Goal: Task Accomplishment & Management: Manage account settings

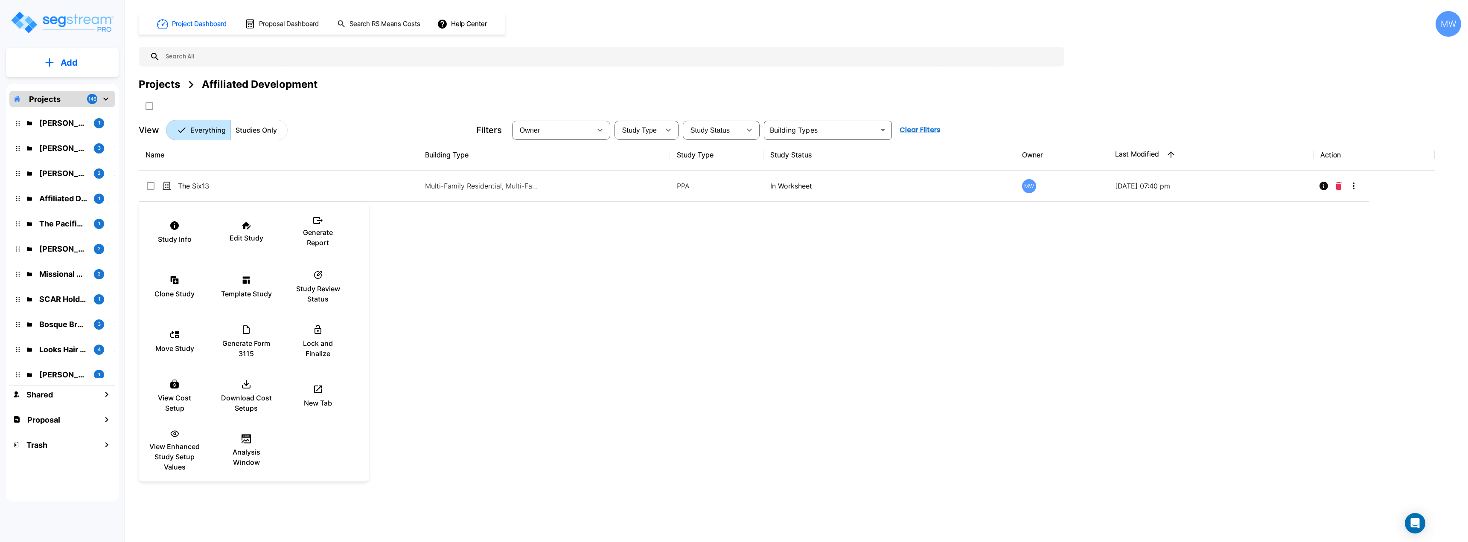
click at [460, 247] on div at bounding box center [734, 271] width 1468 height 542
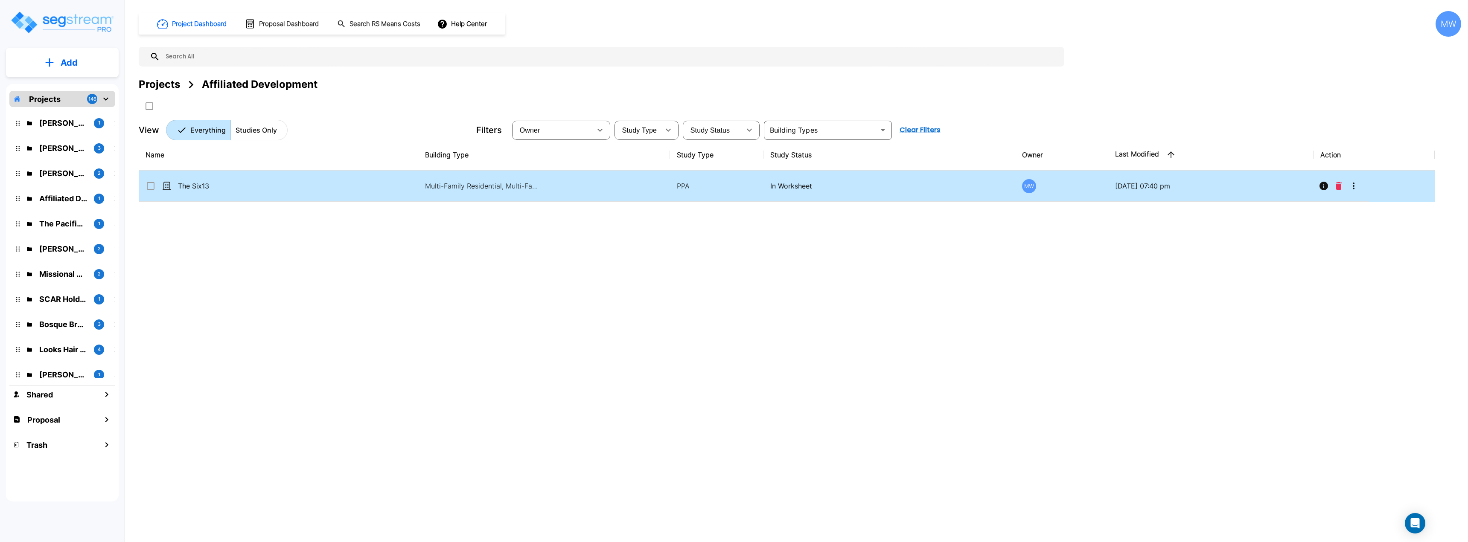
click at [368, 188] on td "The Six13" at bounding box center [278, 186] width 279 height 31
checkbox input "true"
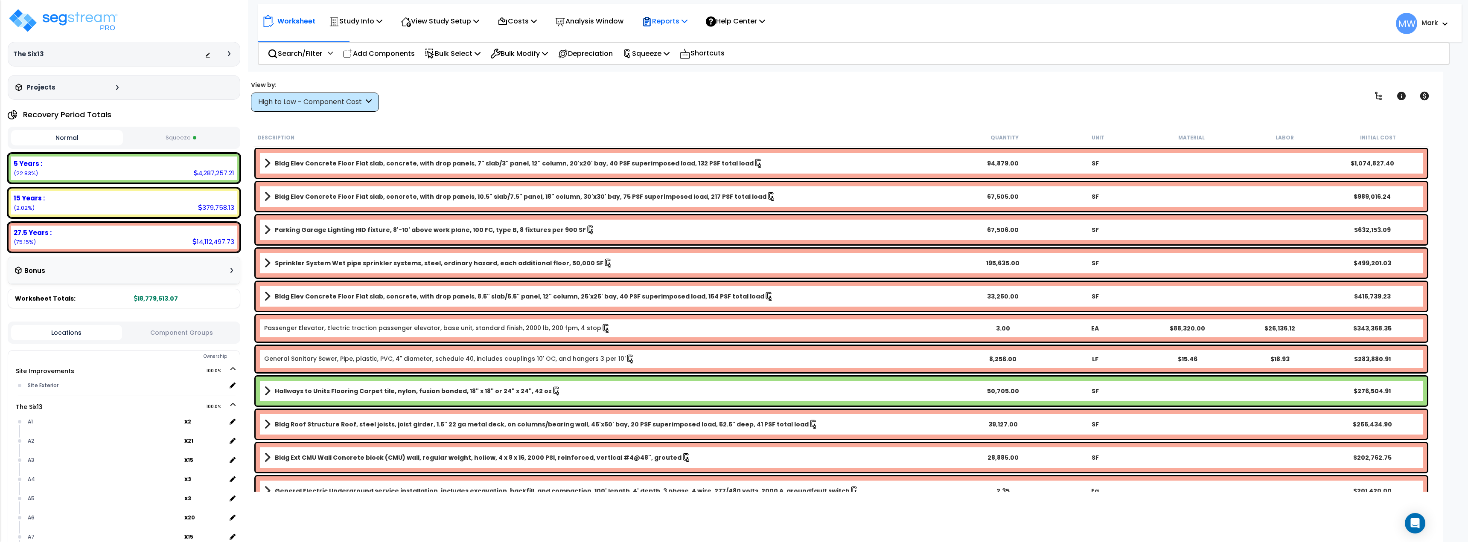
click at [667, 23] on p "Reports" at bounding box center [665, 21] width 46 height 12
click at [831, 93] on div "View by: High to Low - Component Cost High to Low - Component Cost" at bounding box center [841, 96] width 1187 height 32
click at [604, 23] on p "Analysis Window" at bounding box center [589, 21] width 68 height 12
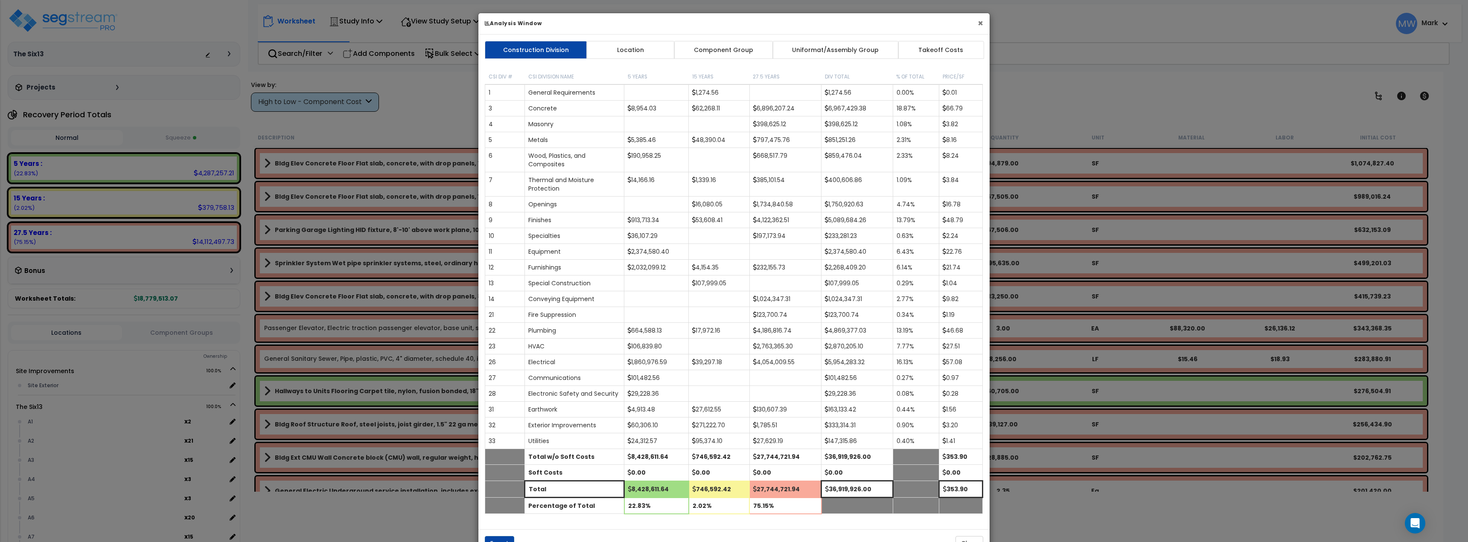
click at [982, 23] on button "×" at bounding box center [981, 23] width 6 height 9
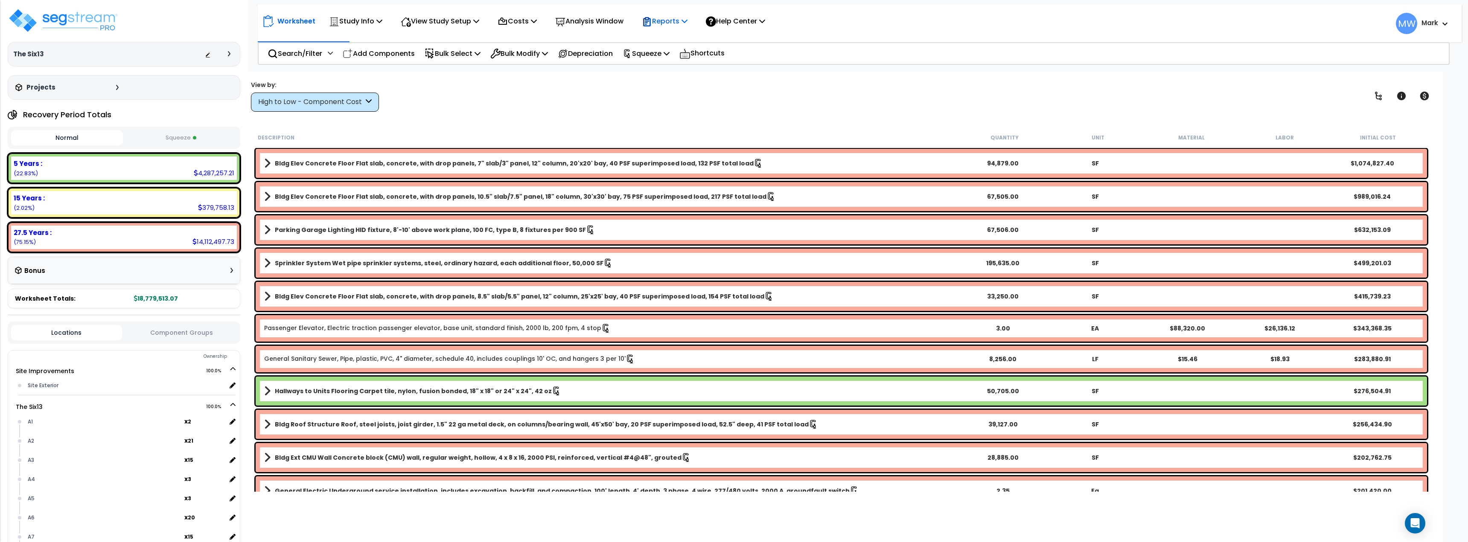
click at [673, 25] on p "Reports" at bounding box center [665, 21] width 46 height 12
click at [856, 90] on div "View by: High to Low - Component Cost High to Low - Component Cost" at bounding box center [841, 96] width 1187 height 32
click at [684, 28] on div "Reports" at bounding box center [665, 21] width 46 height 20
click at [684, 44] on link "Get Report" at bounding box center [680, 40] width 84 height 17
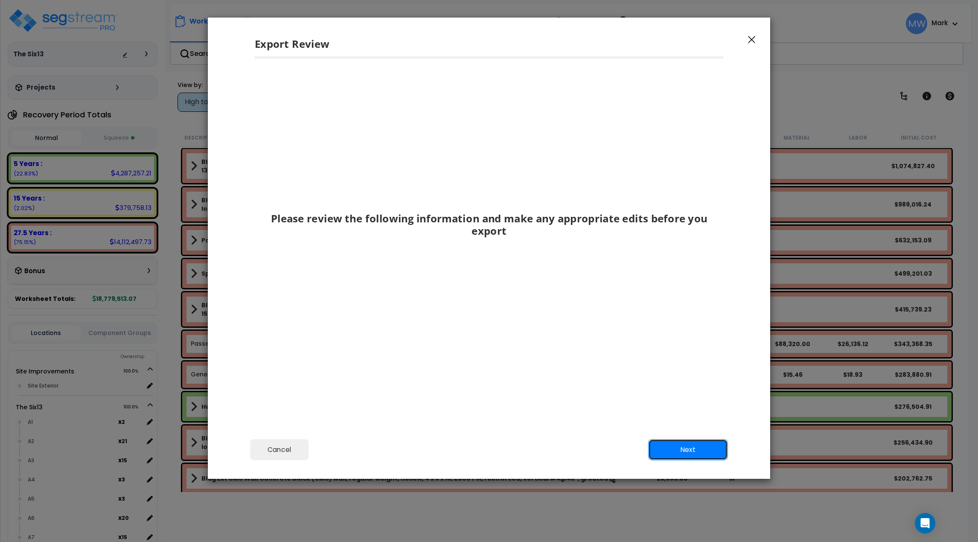
click at [702, 453] on button "Next" at bounding box center [688, 449] width 80 height 21
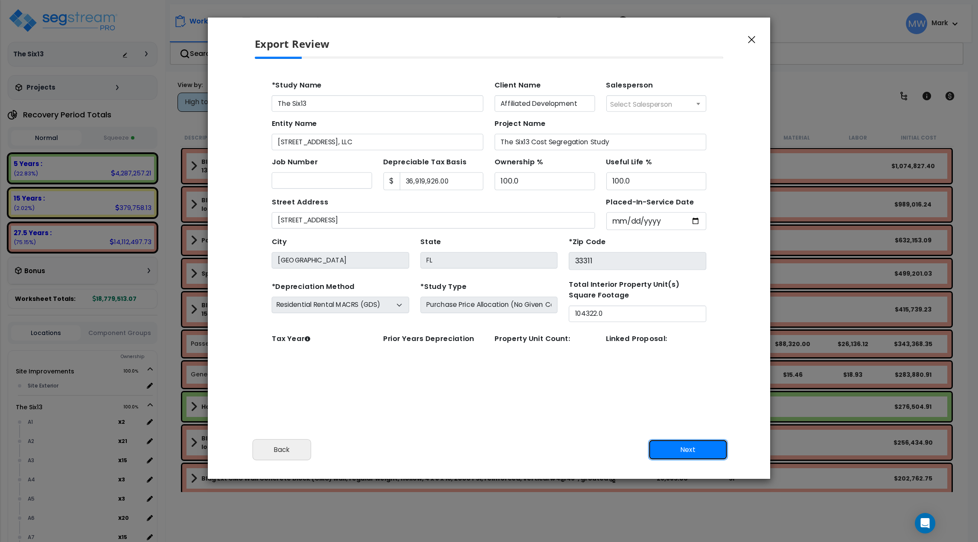
scroll to position [39, 0]
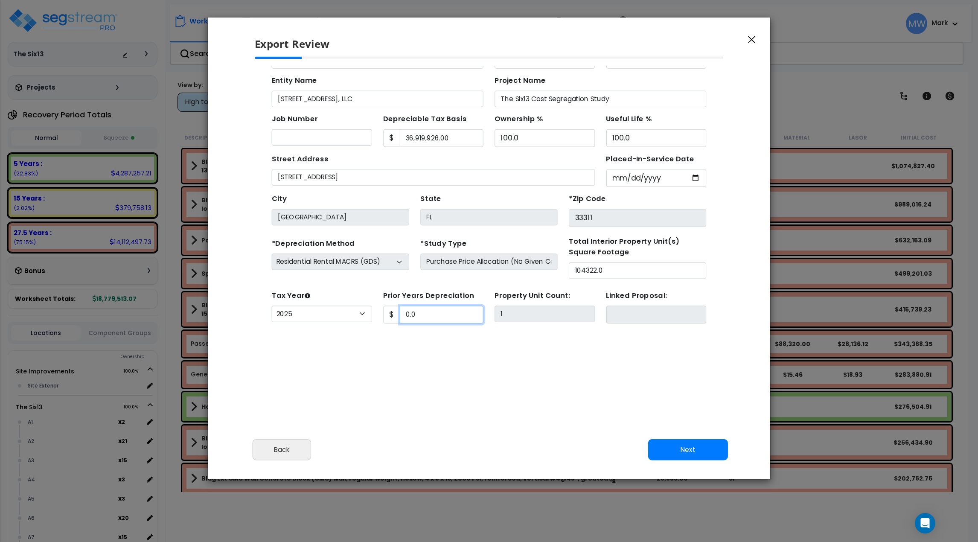
click at [421, 294] on input "0.0" at bounding box center [425, 292] width 76 height 16
click at [349, 292] on select "2026 2025 2024 2023 2022 2021 2020" at bounding box center [315, 291] width 91 height 15
click at [273, 470] on div "Cancel Back Next Export Edit Images" at bounding box center [489, 455] width 562 height 47
click at [281, 454] on button "Back" at bounding box center [282, 449] width 59 height 21
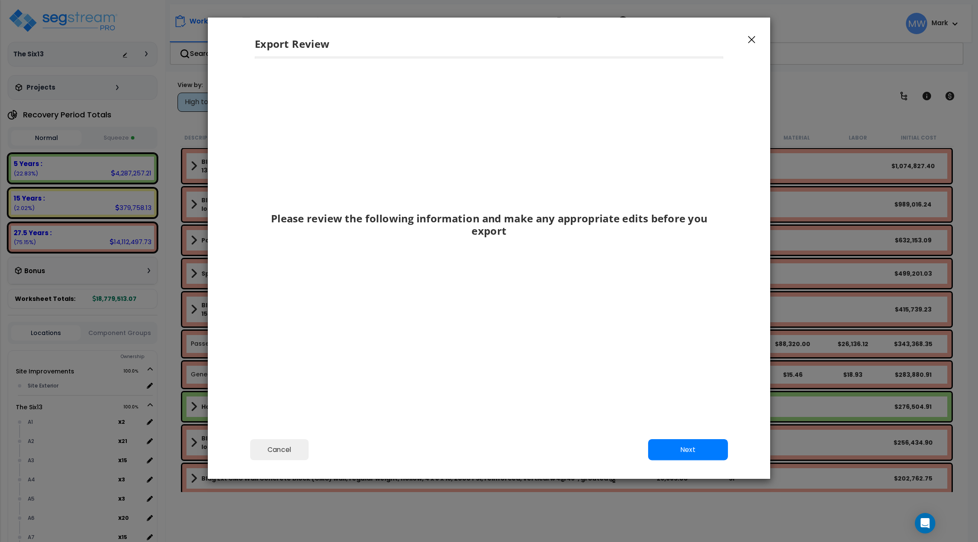
scroll to position [0, 0]
click at [295, 449] on button "Cancel" at bounding box center [279, 449] width 59 height 21
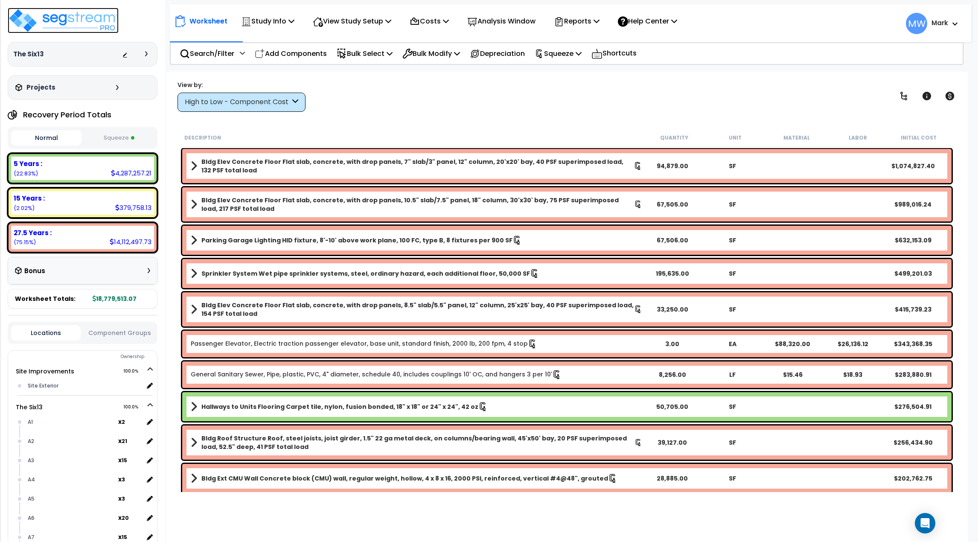
click at [51, 31] on img at bounding box center [63, 21] width 111 height 26
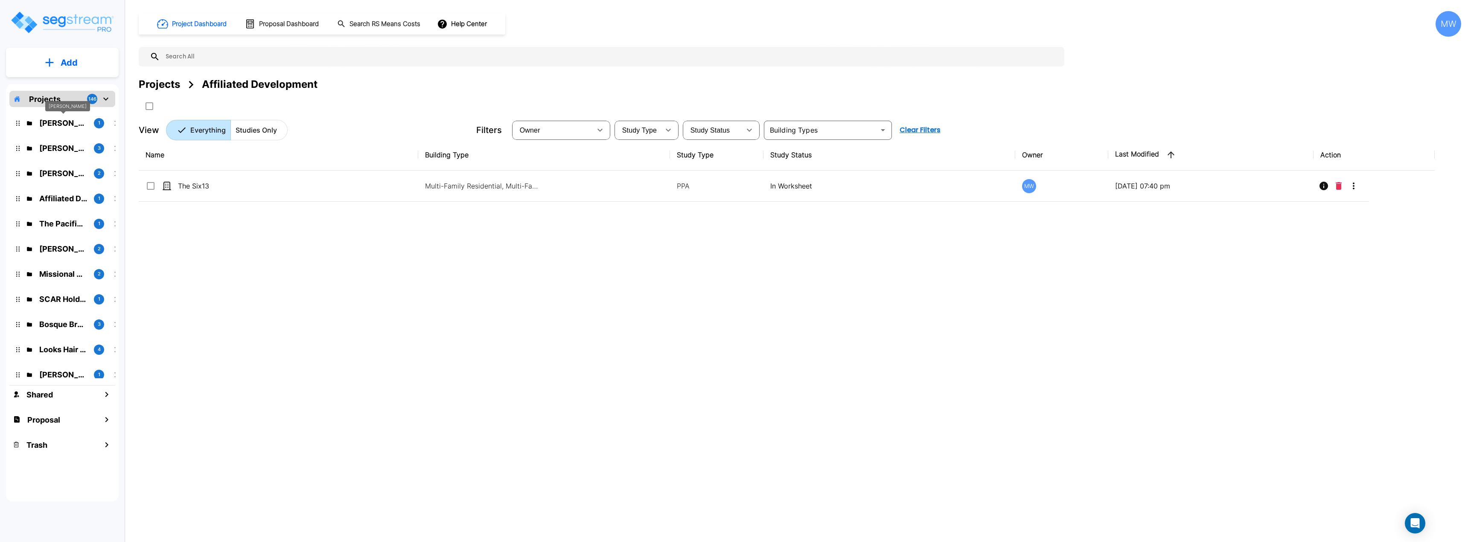
click at [57, 125] on p "Paul Kimmick" at bounding box center [63, 123] width 48 height 12
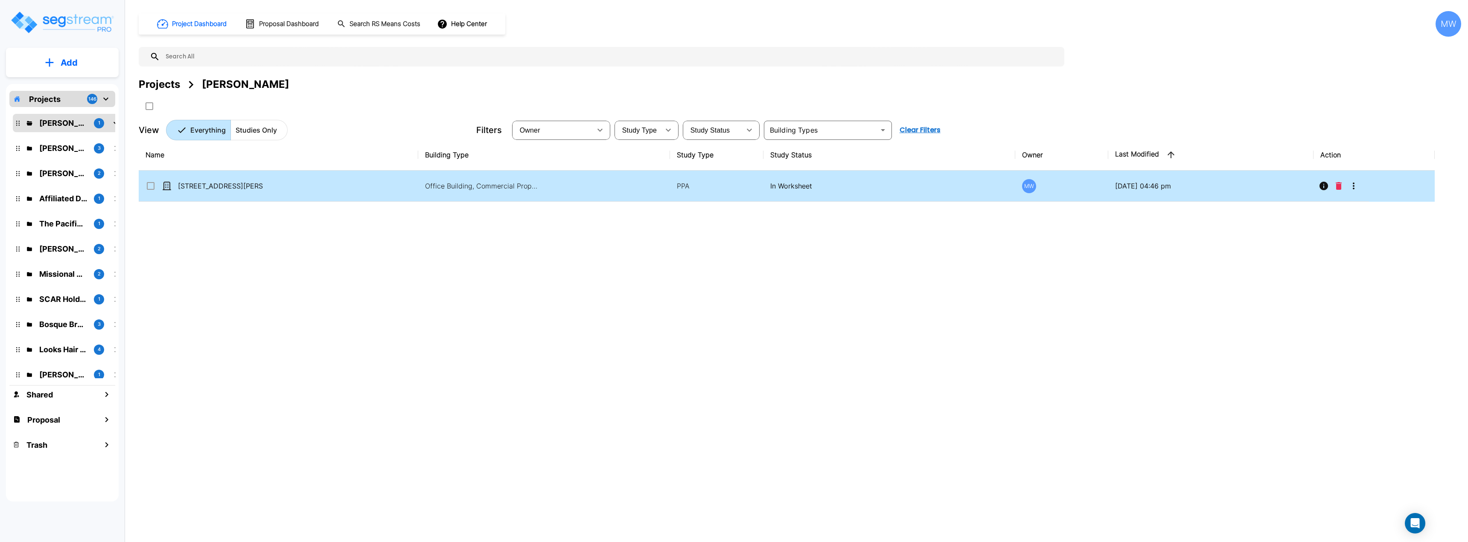
click at [470, 196] on td "Office Building, Commercial Property Site" at bounding box center [544, 186] width 252 height 31
checkbox input "true"
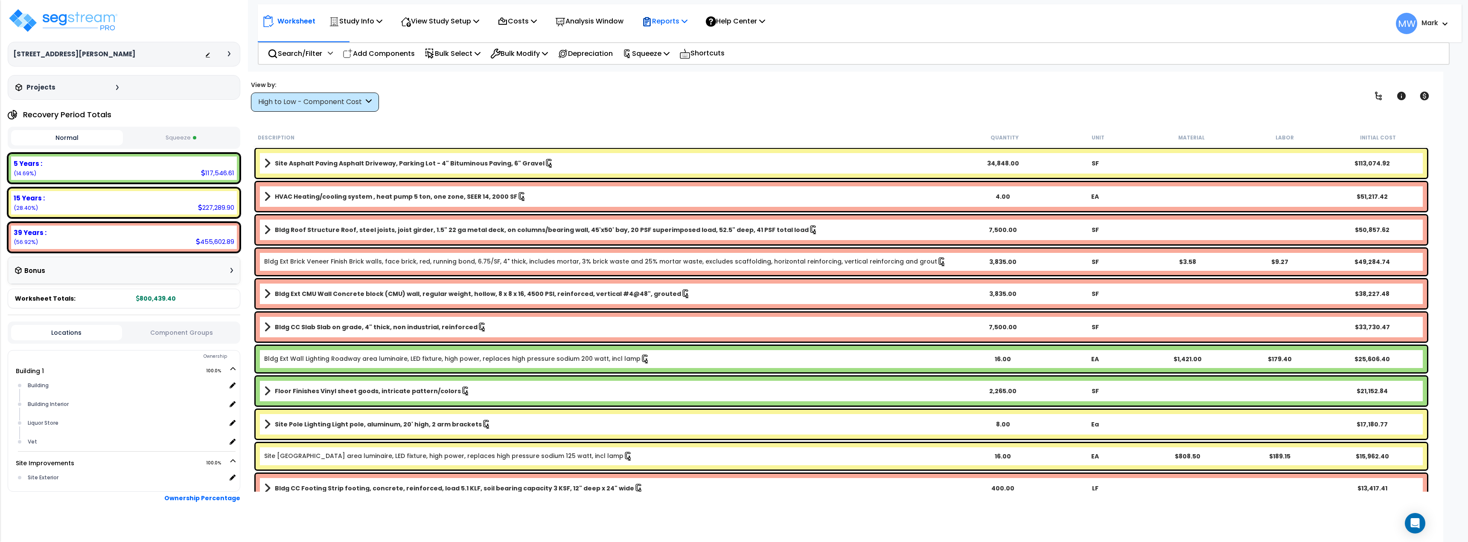
click at [680, 23] on p "Reports" at bounding box center [665, 21] width 46 height 12
click at [705, 40] on link "Get Report" at bounding box center [680, 40] width 84 height 17
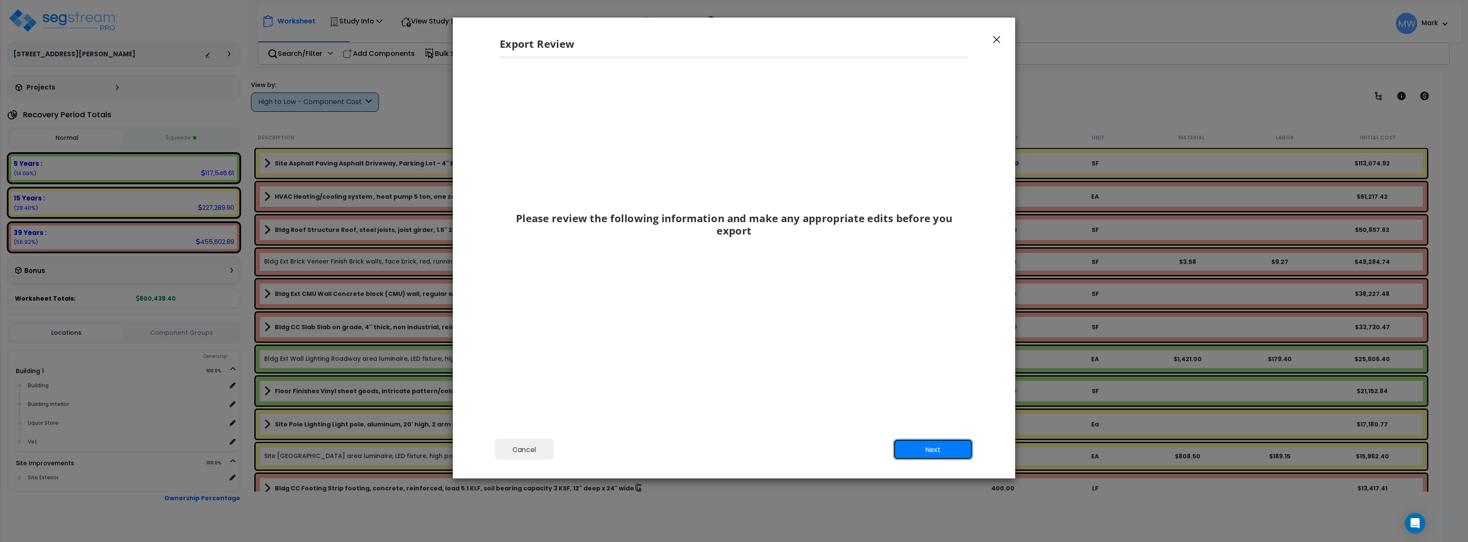
click at [946, 452] on button "Next" at bounding box center [933, 449] width 80 height 21
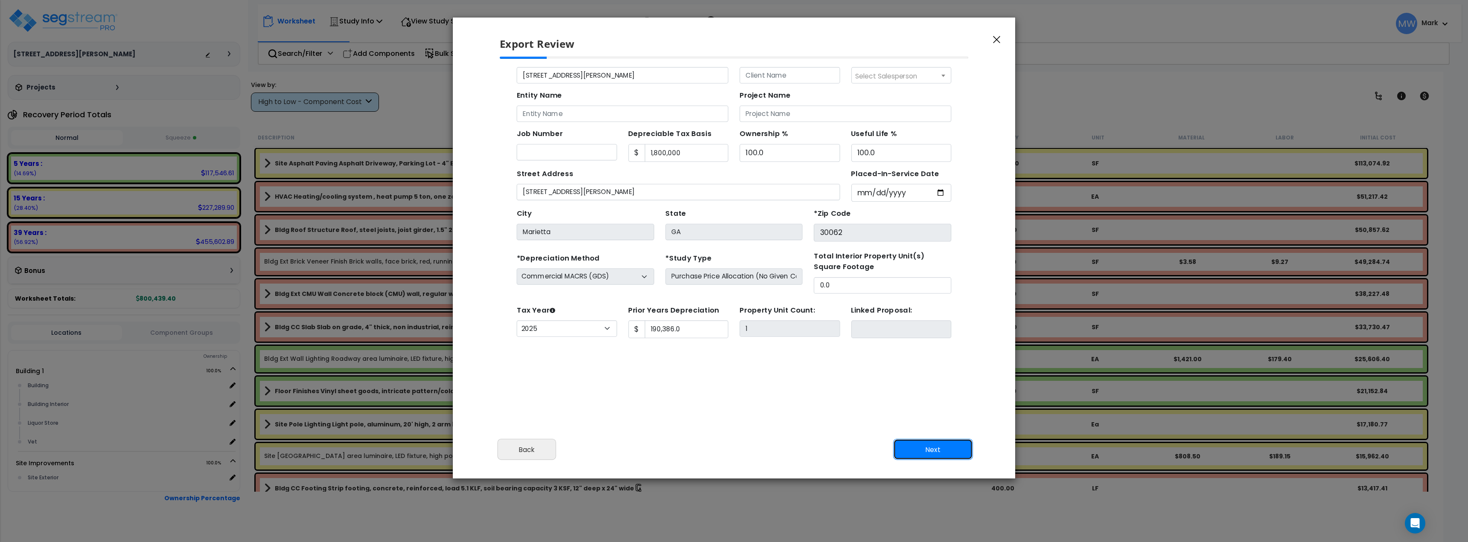
scroll to position [39, 0]
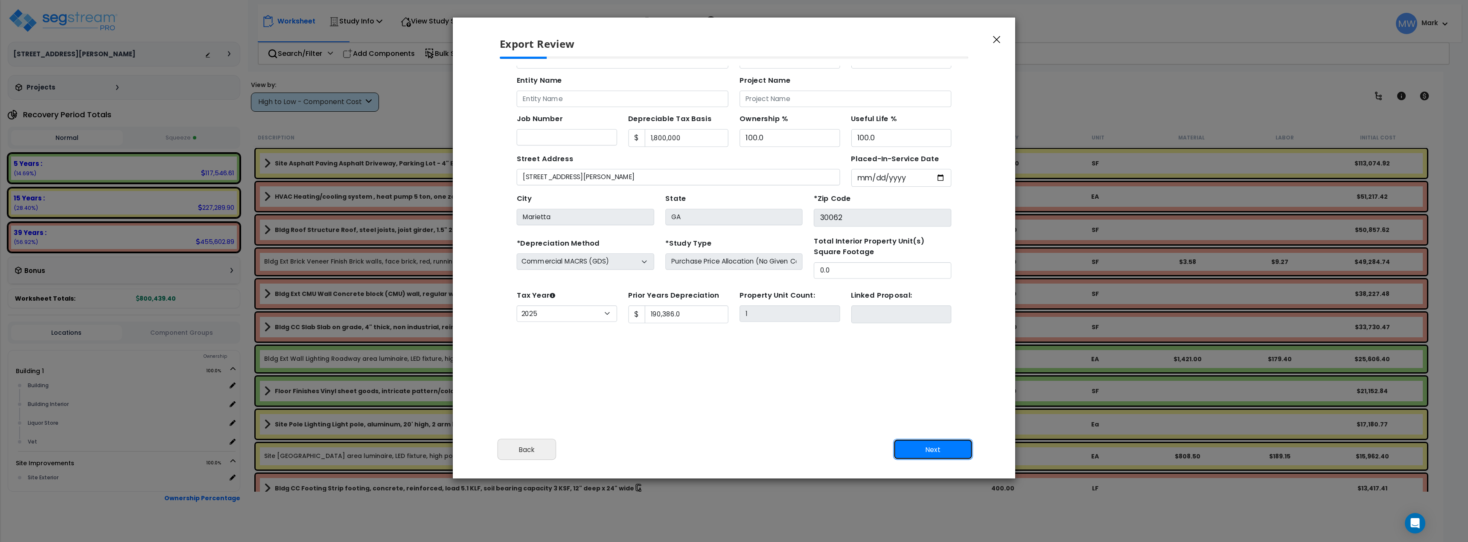
click at [938, 452] on button "Next" at bounding box center [933, 449] width 80 height 21
type input "190386"
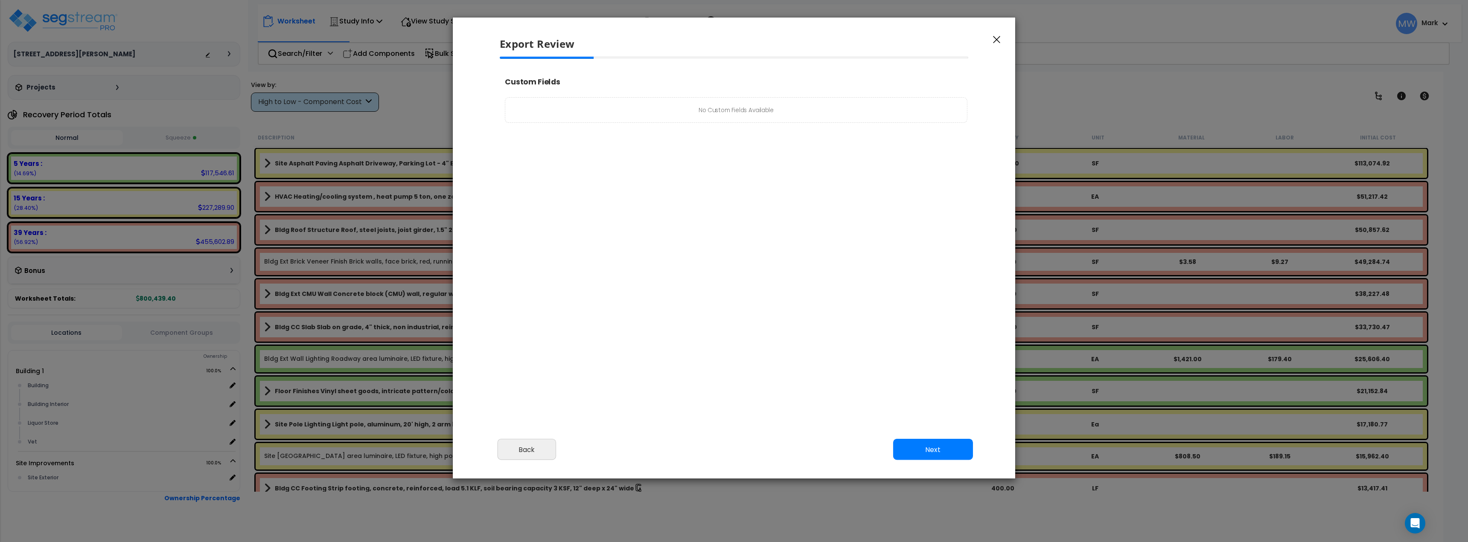
select select "2025"
click at [935, 448] on button "Next" at bounding box center [933, 449] width 80 height 21
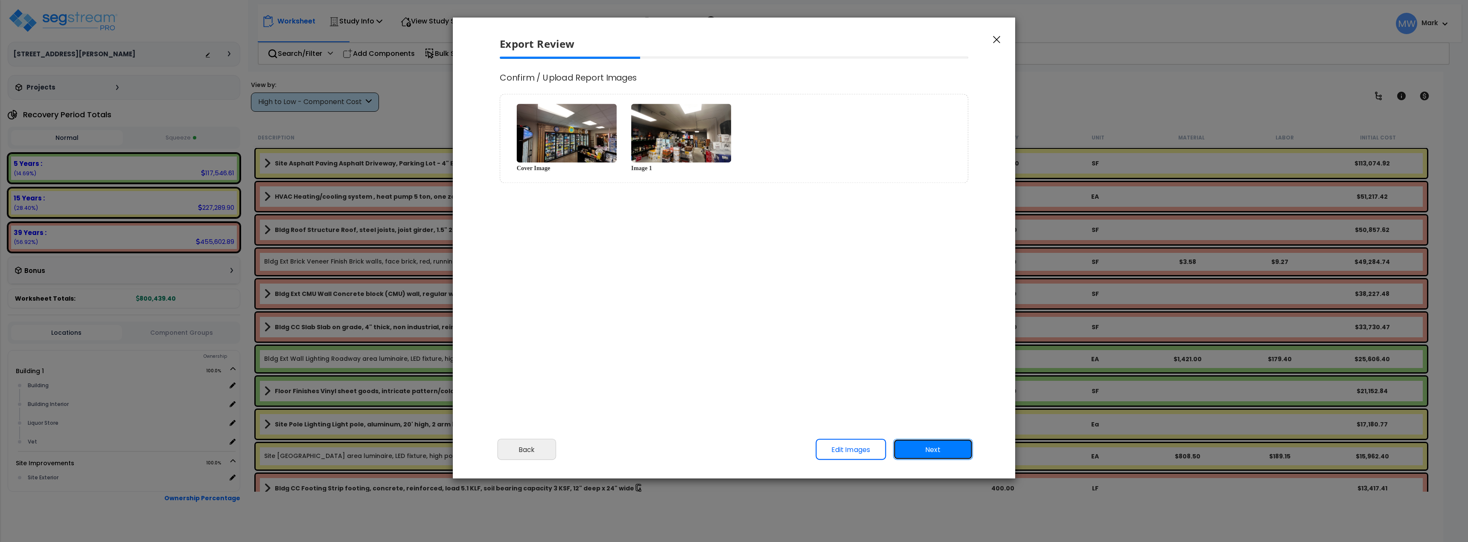
click at [931, 448] on button "Next" at bounding box center [933, 449] width 80 height 21
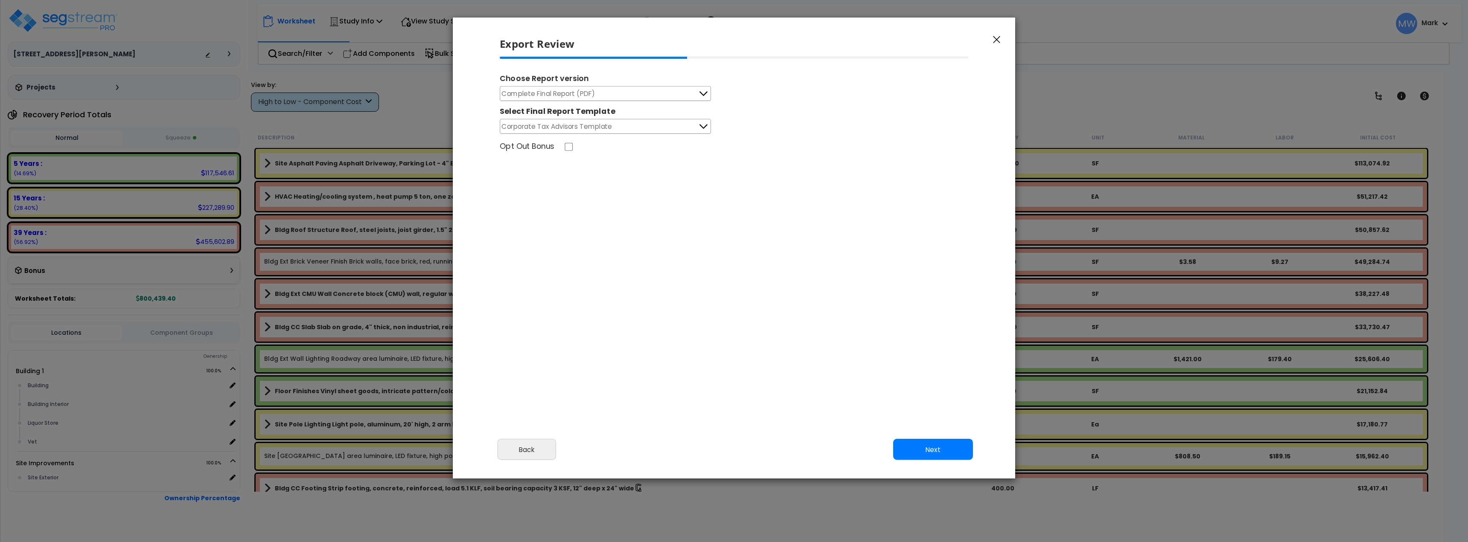
click at [606, 93] on button "Complete Final Report (PDF)" at bounding box center [605, 93] width 211 height 15
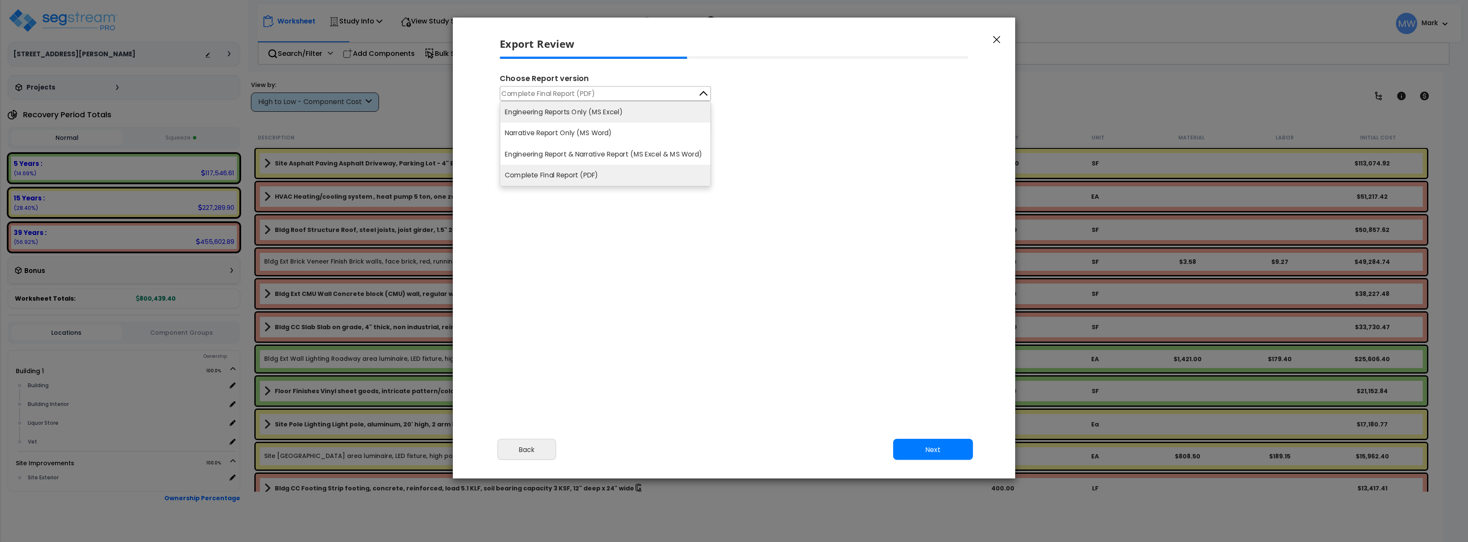
click at [607, 115] on li "Engineering Reports Only (MS Excel)" at bounding box center [605, 112] width 210 height 21
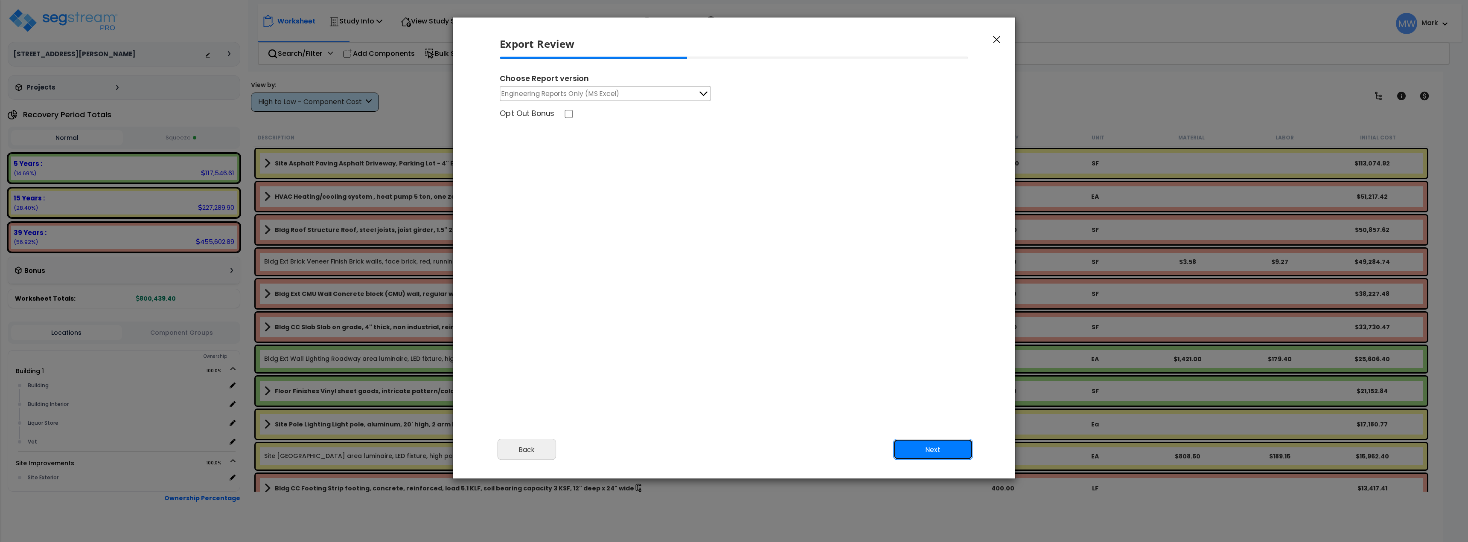
click at [915, 446] on button "Next" at bounding box center [933, 449] width 80 height 21
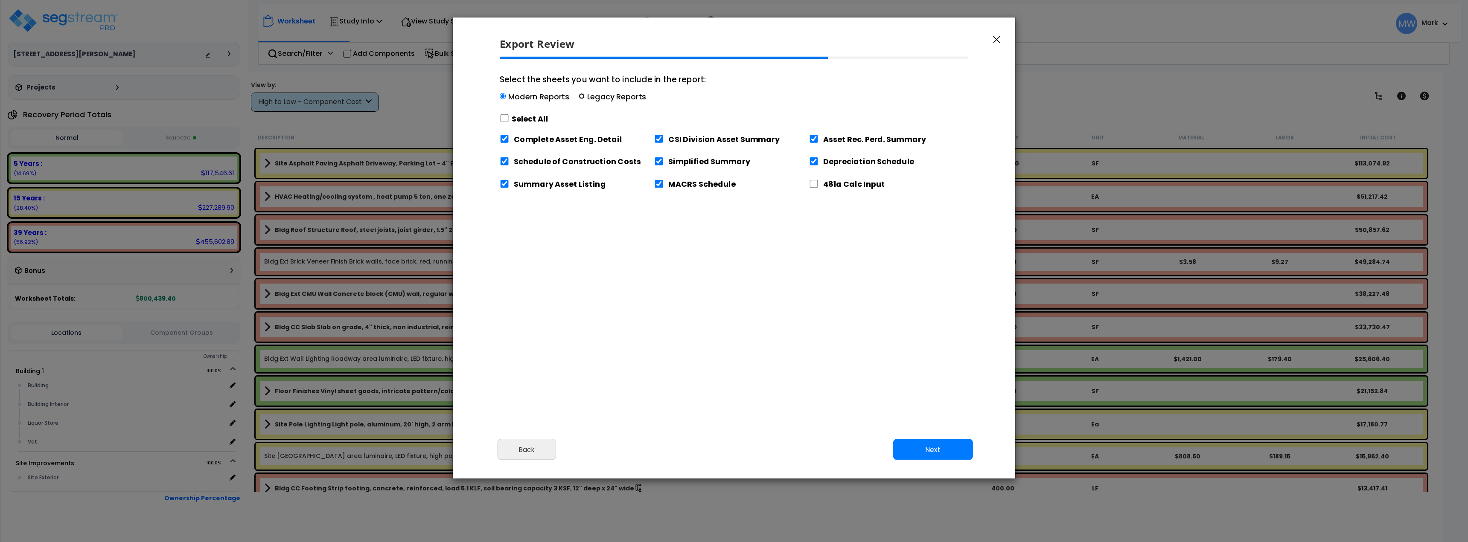
click at [582, 96] on input "Select the sheets you want to include in the report: Modern Reports Legacy Repo…" at bounding box center [582, 96] width 6 height 6
radio input "true"
click at [582, 96] on input "Select the sheets you want to include in the report: Modern Reports Legacy Repo…" at bounding box center [582, 96] width 6 height 6
click at [535, 100] on label "Modern Reports" at bounding box center [538, 96] width 61 height 11
click at [506, 99] on input "Select the sheets you want to include in the report: Modern Reports Legacy Repo…" at bounding box center [503, 96] width 6 height 6
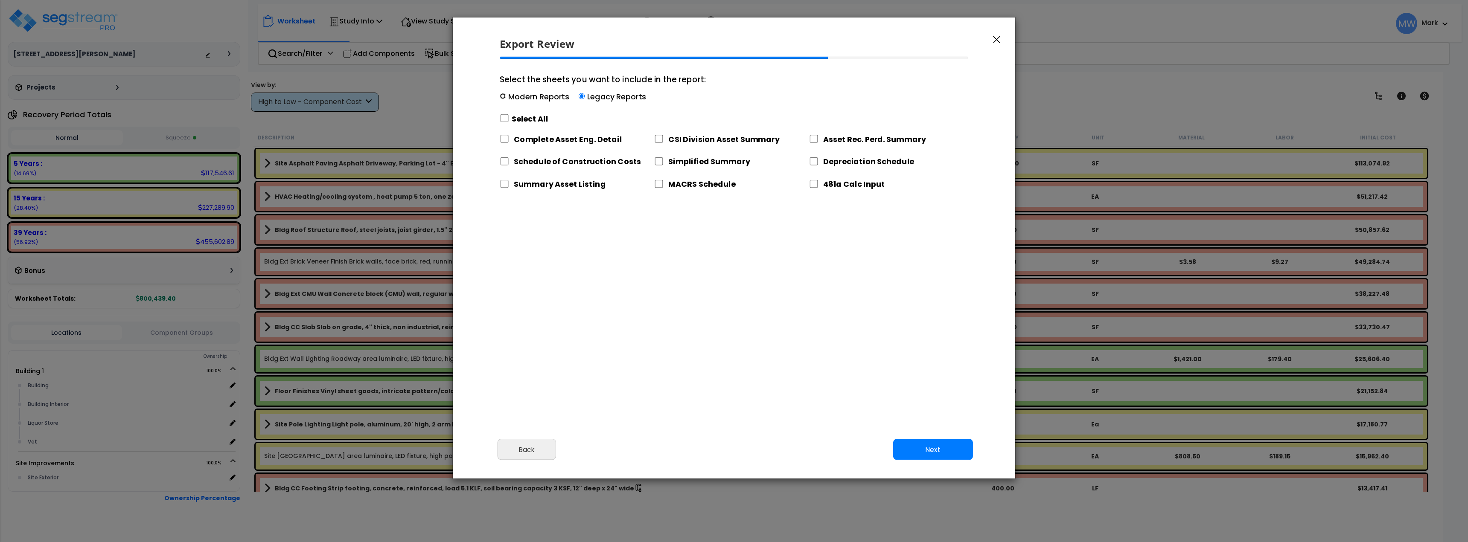
radio input "true"
click at [505, 119] on input "Select the sheets you want to include in the report: Modern Reports Legacy Repo…" at bounding box center [504, 118] width 9 height 8
checkbox input "true"
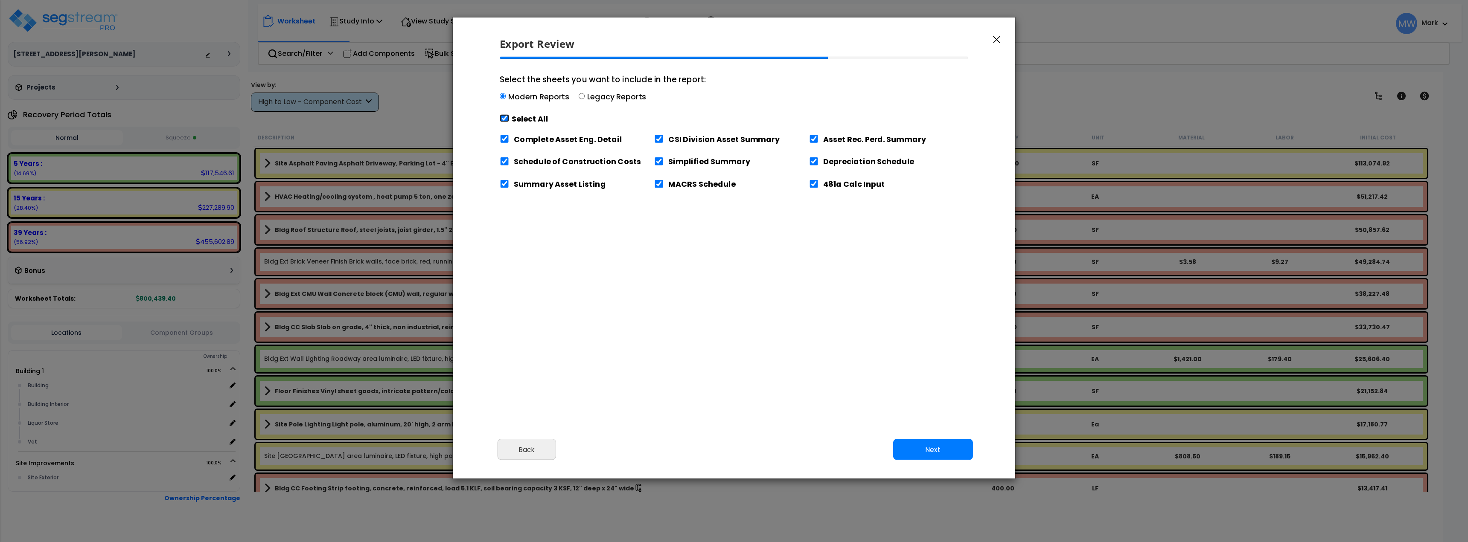
checkbox input "true"
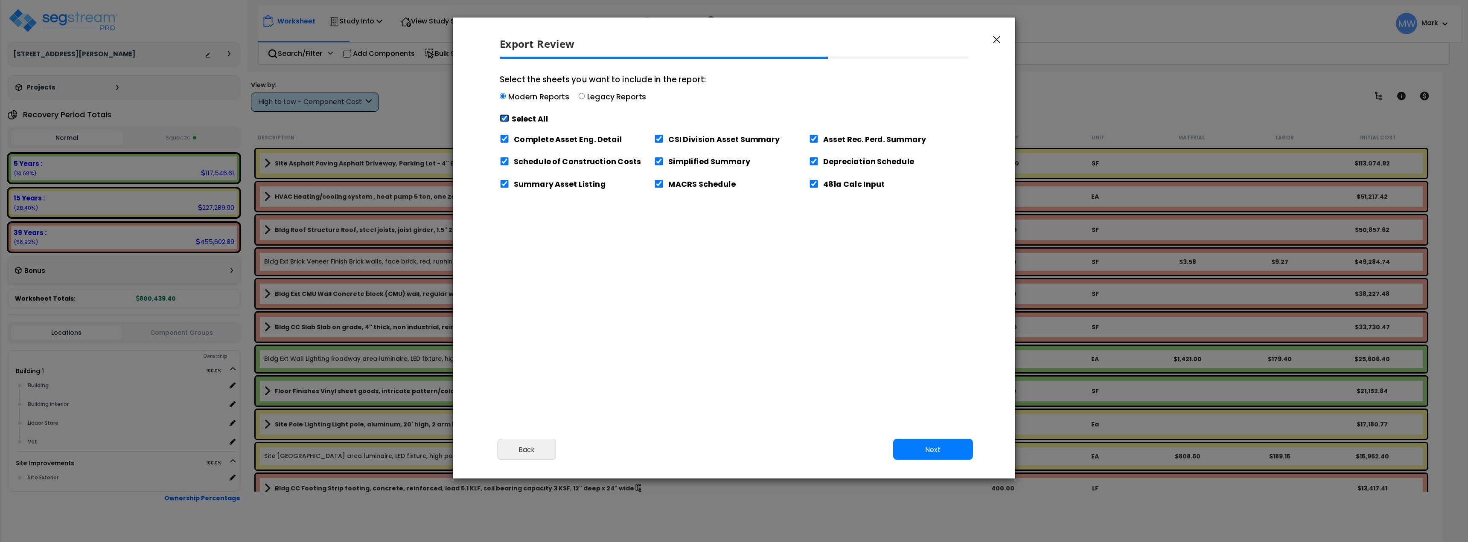
checkbox input "true"
click at [505, 119] on input "Select the sheets you want to include in the report: Modern Reports Legacy Repo…" at bounding box center [504, 118] width 9 height 8
checkbox input "false"
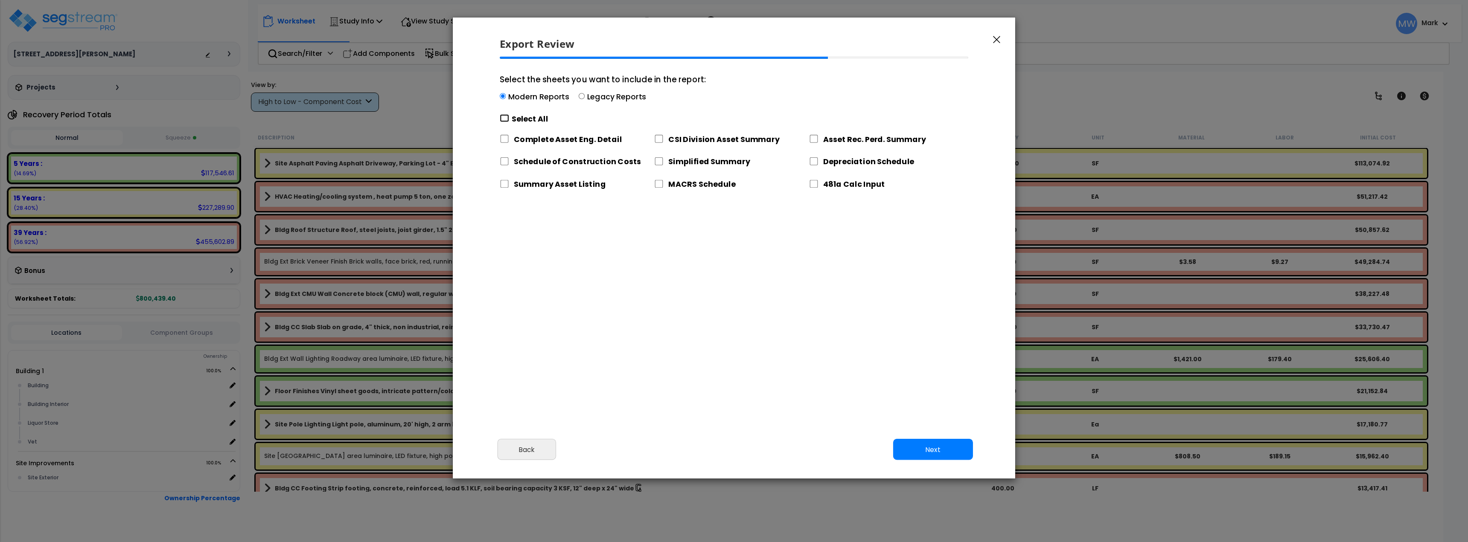
checkbox input "false"
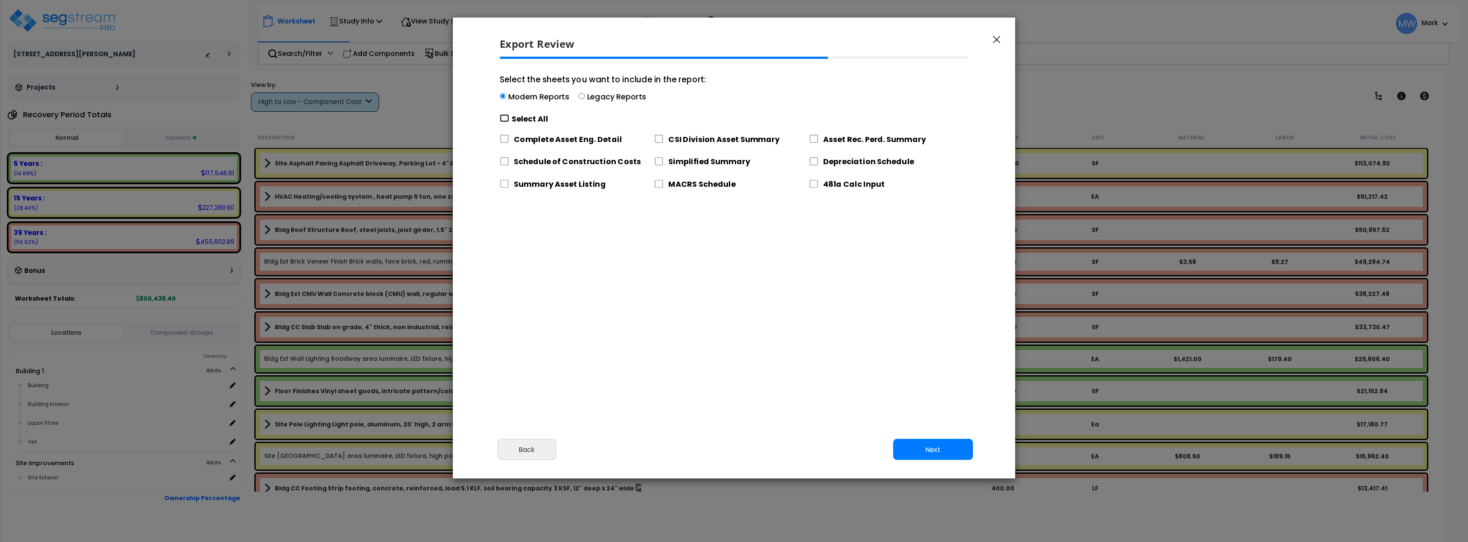
checkbox input "false"
click at [505, 119] on input "Select the sheets you want to include in the report: Modern Reports Legacy Repo…" at bounding box center [504, 118] width 9 height 8
checkbox input "true"
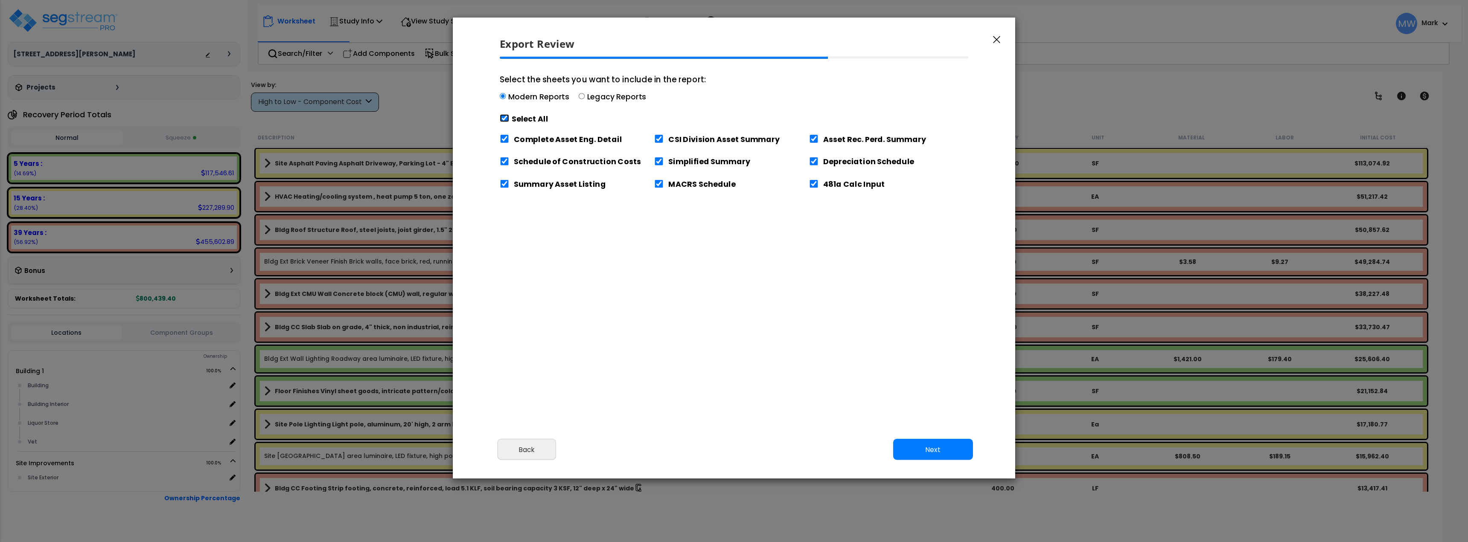
checkbox input "true"
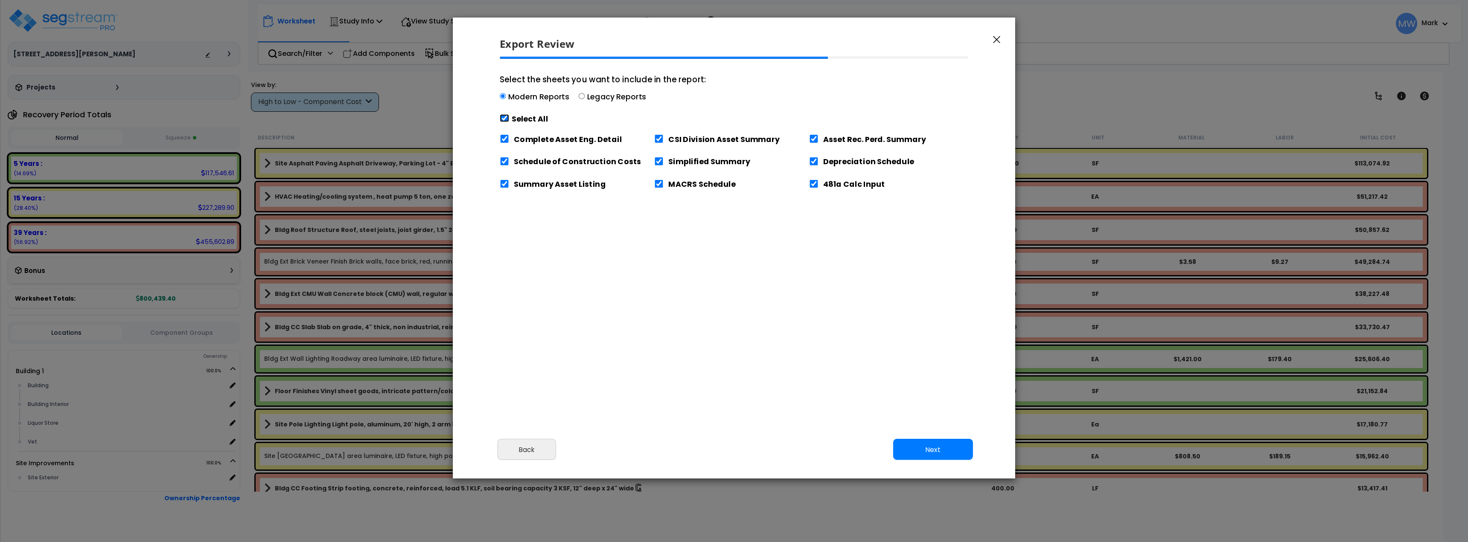
checkbox input "true"
click at [505, 119] on input "Select the sheets you want to include in the report: Modern Reports Legacy Repo…" at bounding box center [504, 118] width 9 height 8
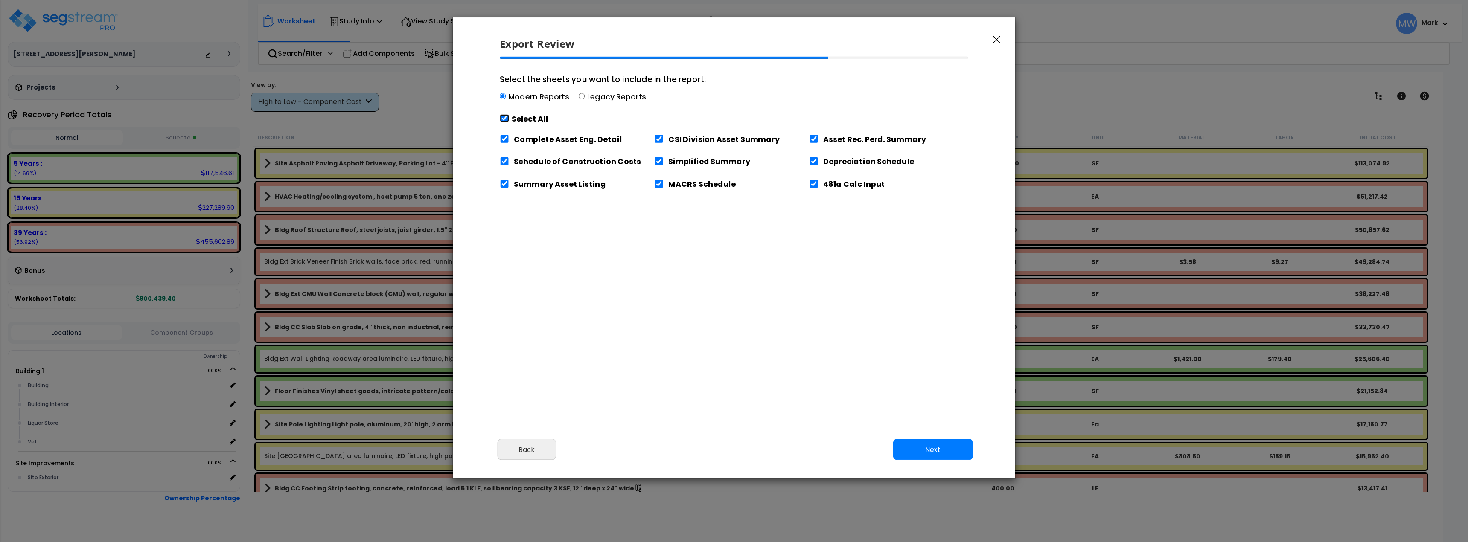
checkbox input "false"
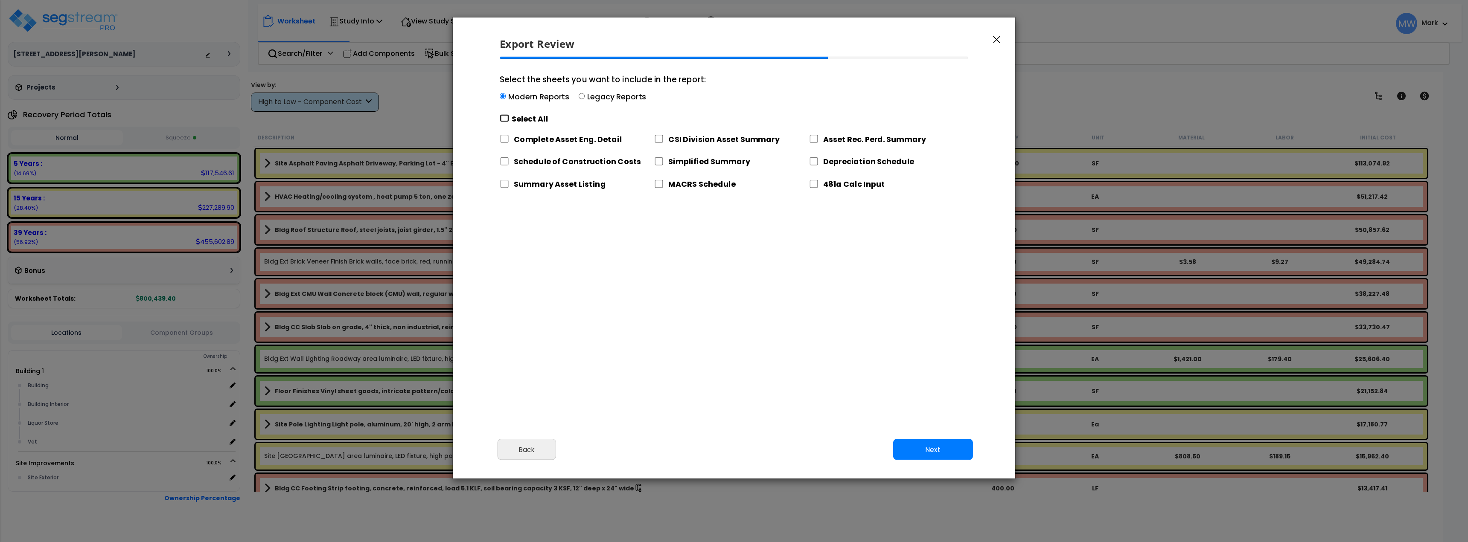
checkbox input "false"
click at [813, 186] on input "481a Calc Input" at bounding box center [813, 184] width 9 height 8
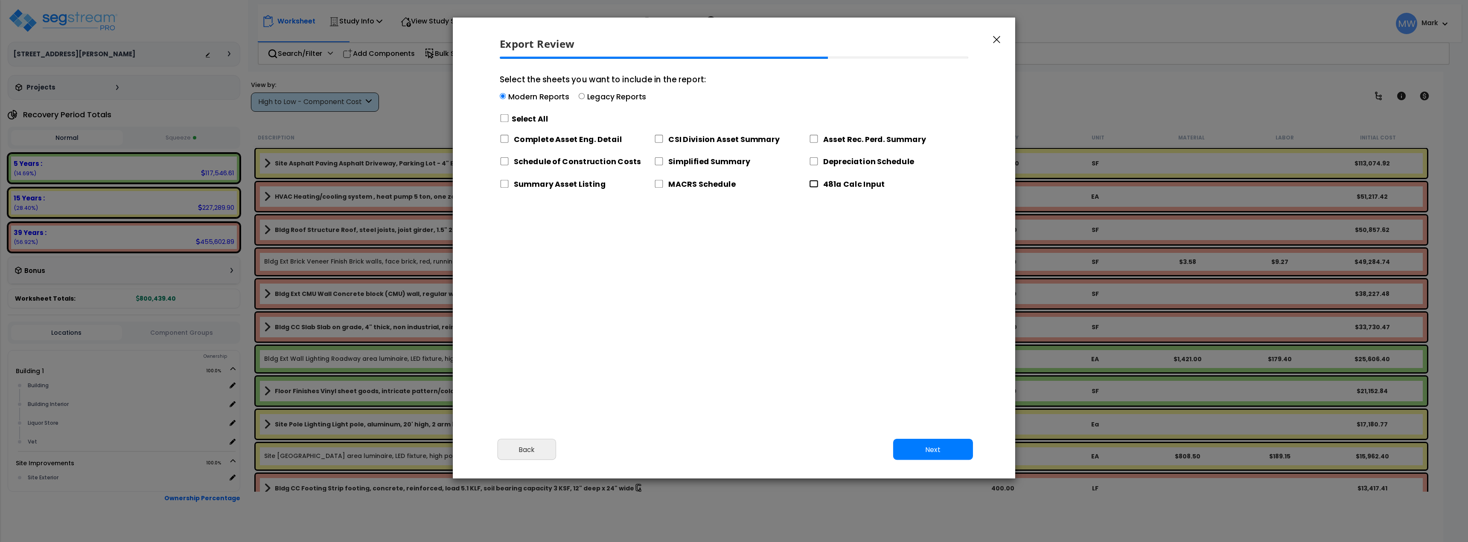
checkbox input "true"
click at [940, 459] on button "Next" at bounding box center [933, 449] width 80 height 21
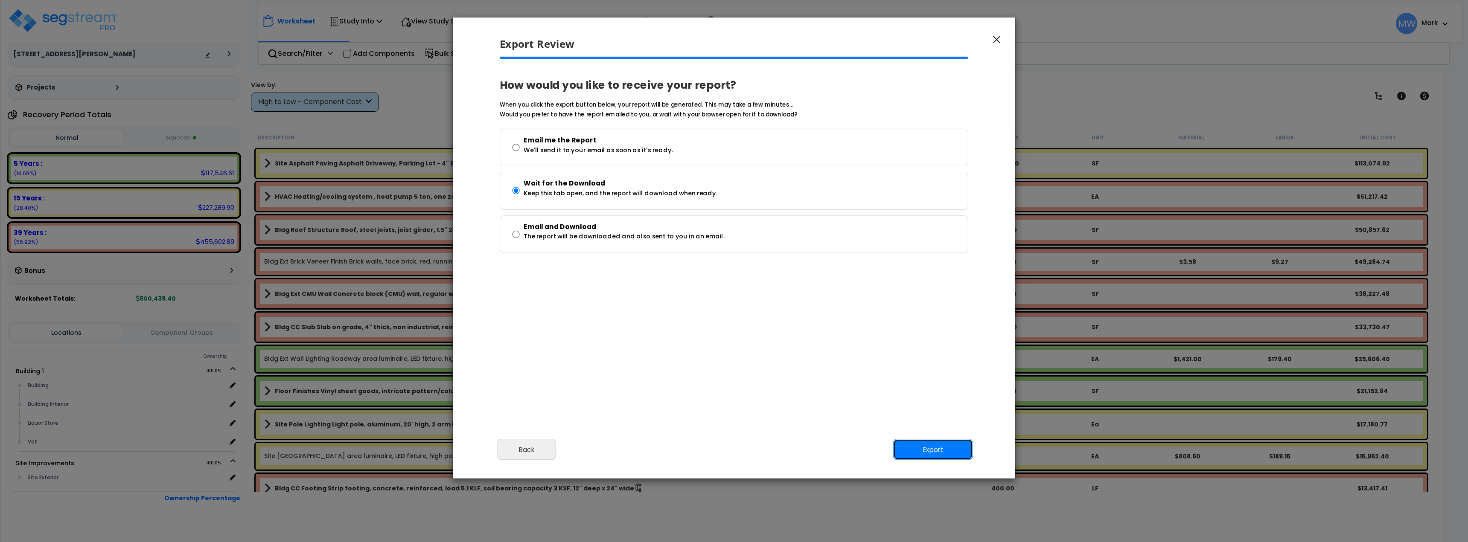
click at [918, 448] on button "Export" at bounding box center [933, 449] width 80 height 21
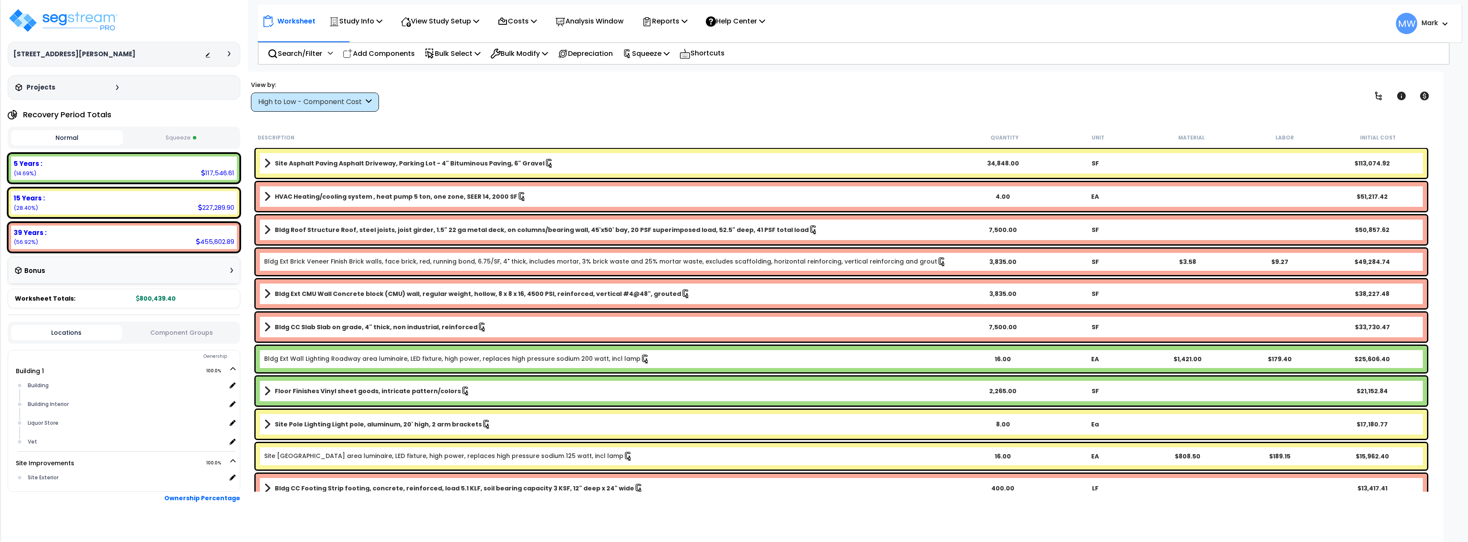
click at [1424, 18] on small "Mark" at bounding box center [1429, 23] width 17 height 11
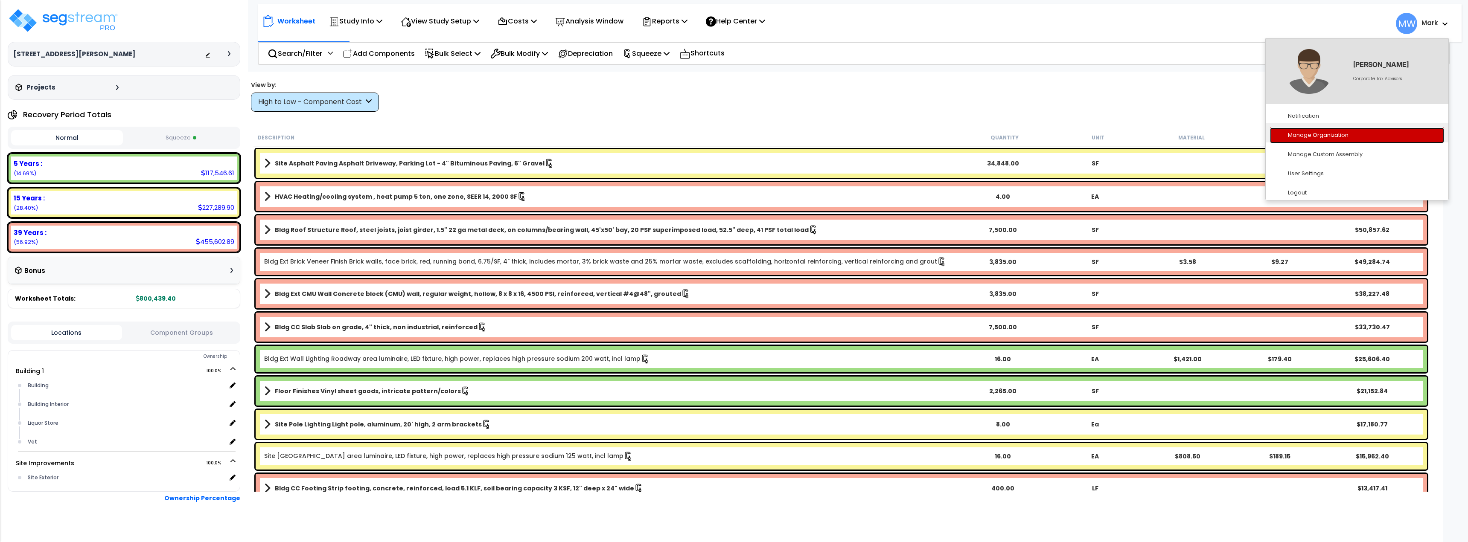
click at [1336, 137] on link "Manage Organization" at bounding box center [1357, 136] width 174 height 16
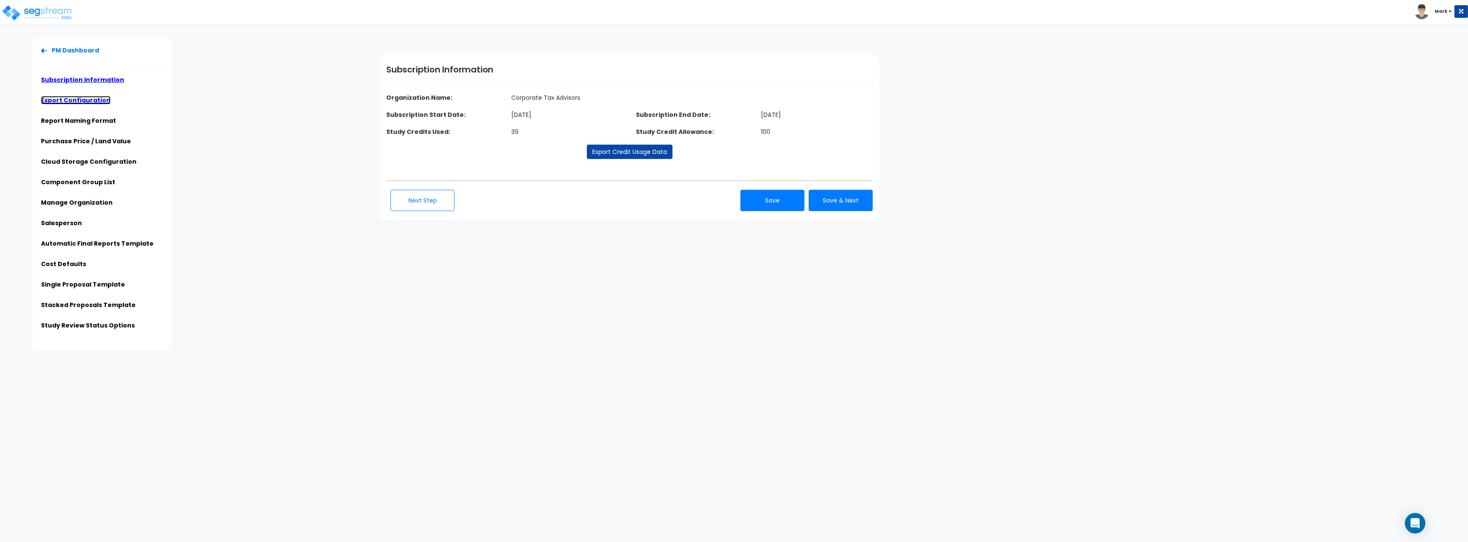
click at [72, 100] on link "Export Configuration" at bounding box center [76, 100] width 70 height 9
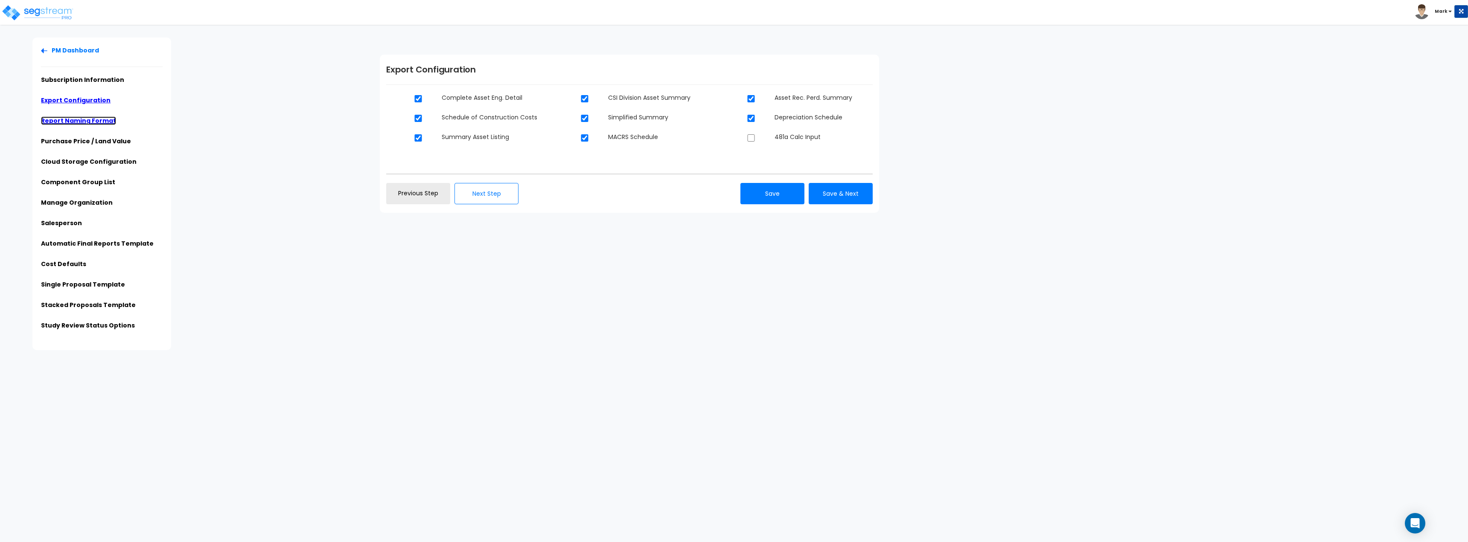
click at [73, 122] on link "Report Naming Format" at bounding box center [78, 120] width 75 height 9
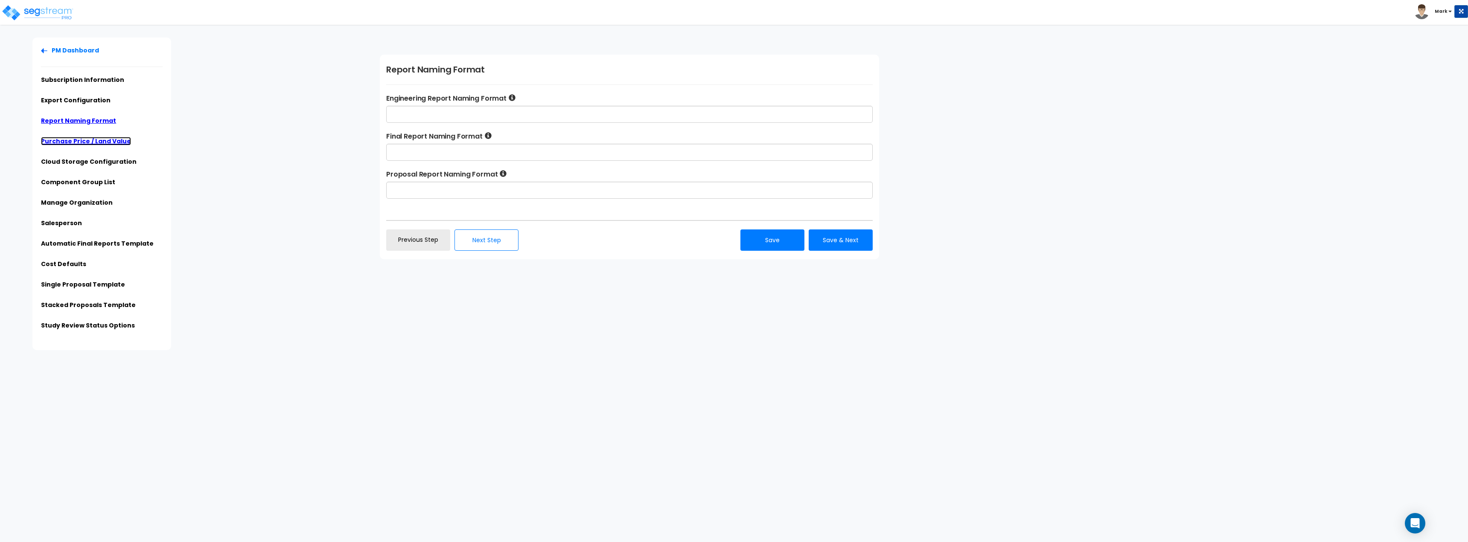
click at [77, 142] on link "Purchase Price / Land Value" at bounding box center [86, 141] width 90 height 9
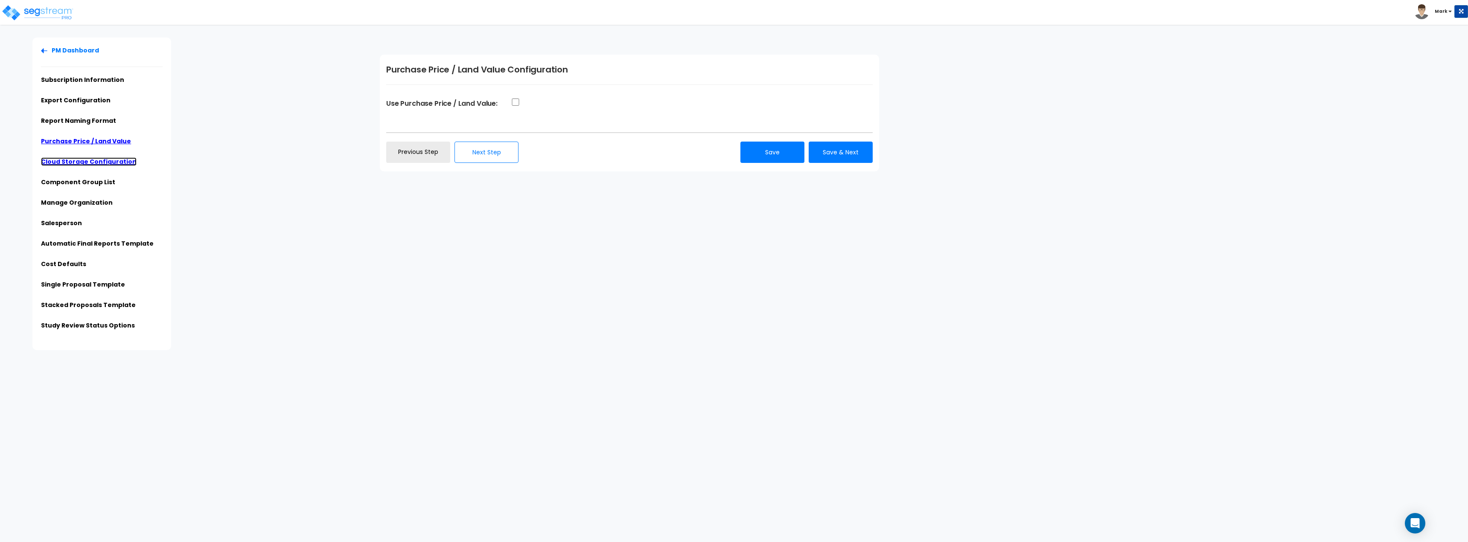
click at [77, 164] on link "Cloud Storage Configuration" at bounding box center [89, 161] width 96 height 9
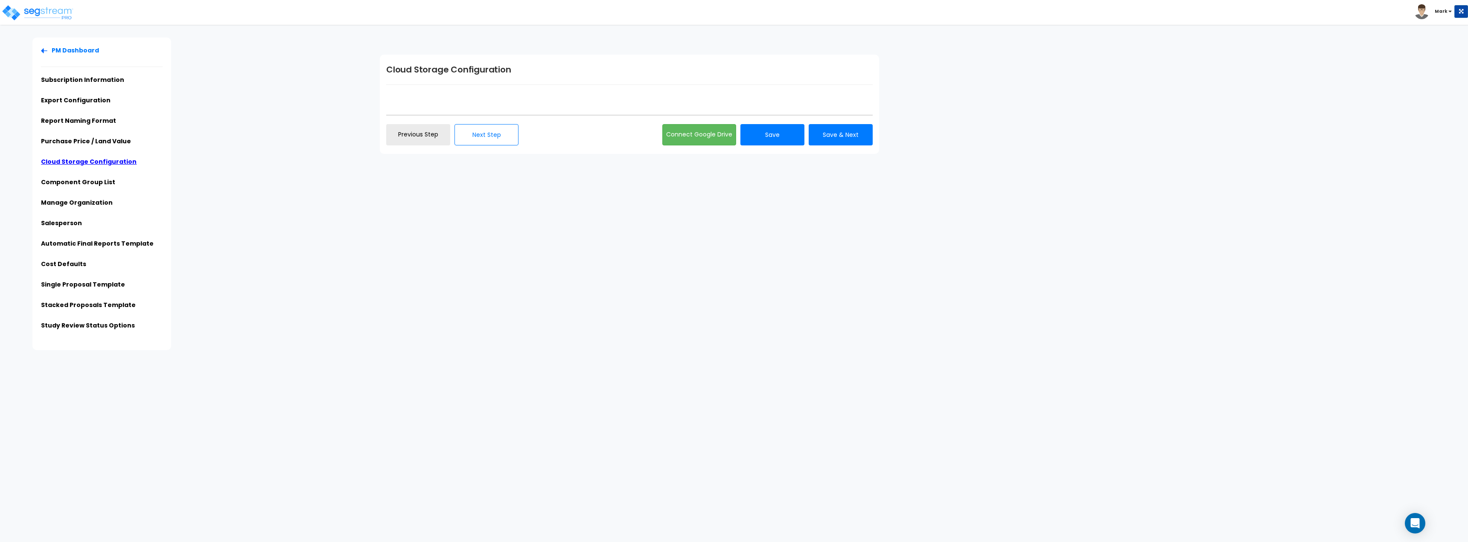
click at [84, 177] on ul "PM Dashboard Subscription Information Export Configuration Report Naming Format…" at bounding box center [102, 190] width 122 height 289
click at [85, 181] on link "Component Group List" at bounding box center [78, 182] width 74 height 9
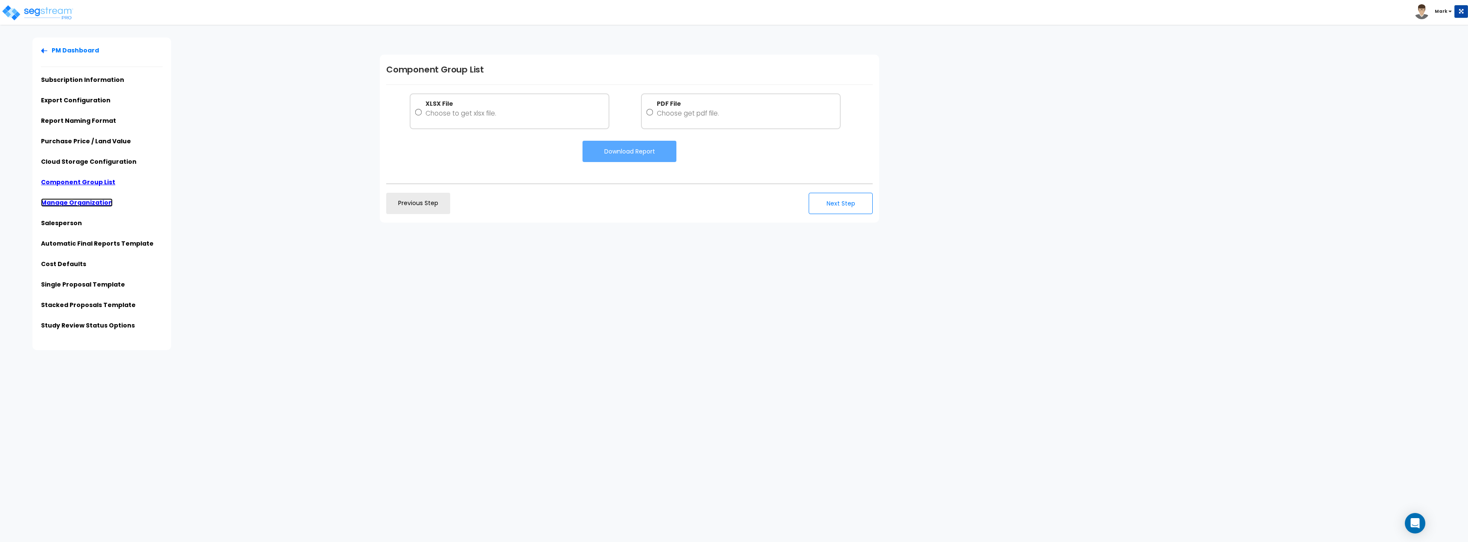
click at [91, 204] on link "Manage Organization" at bounding box center [77, 202] width 72 height 9
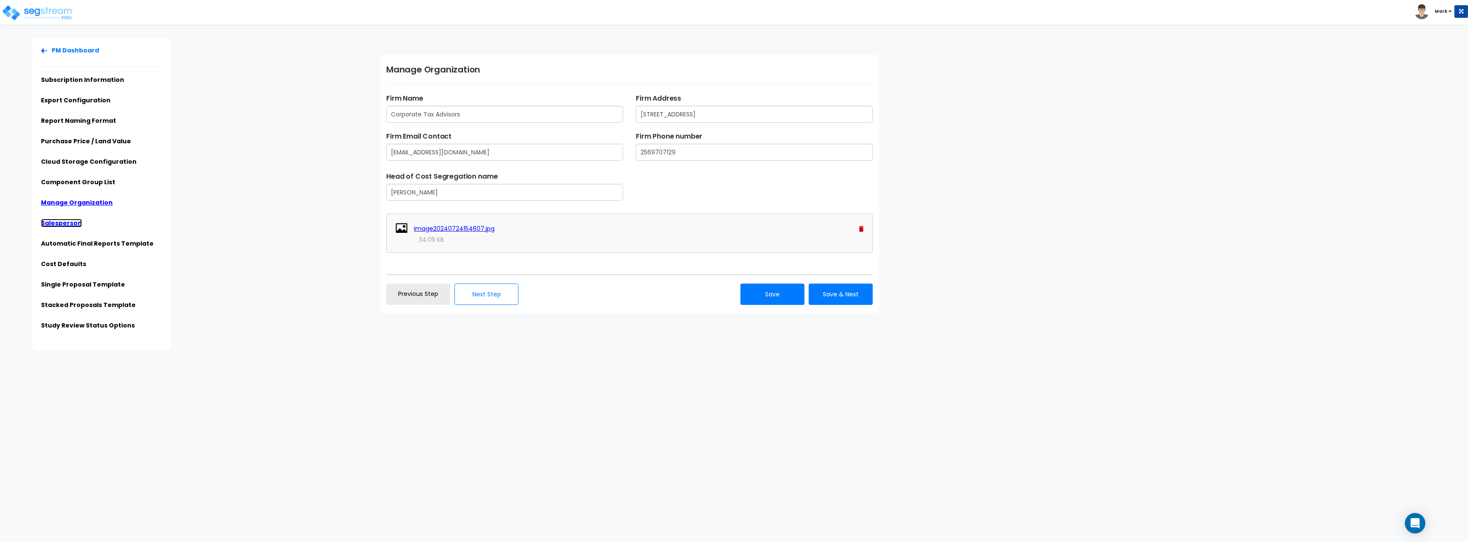
click at [75, 226] on link "Salesperson" at bounding box center [61, 223] width 41 height 9
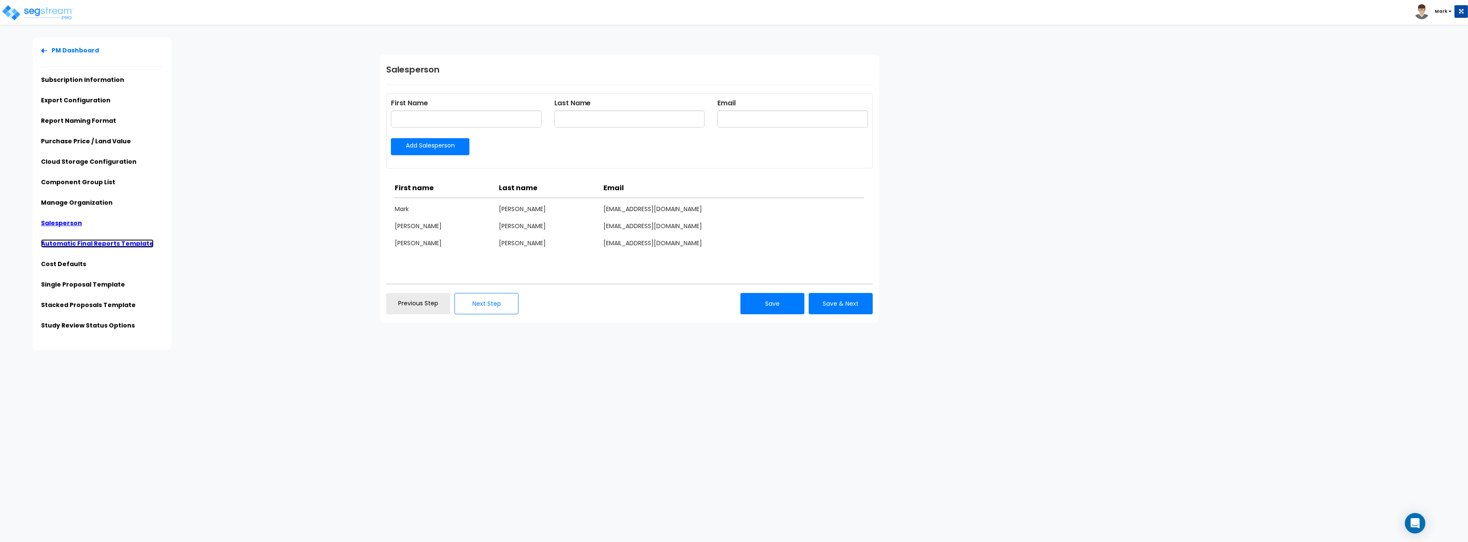
click at [111, 247] on link "Automatic Final Reports Template" at bounding box center [97, 243] width 113 height 9
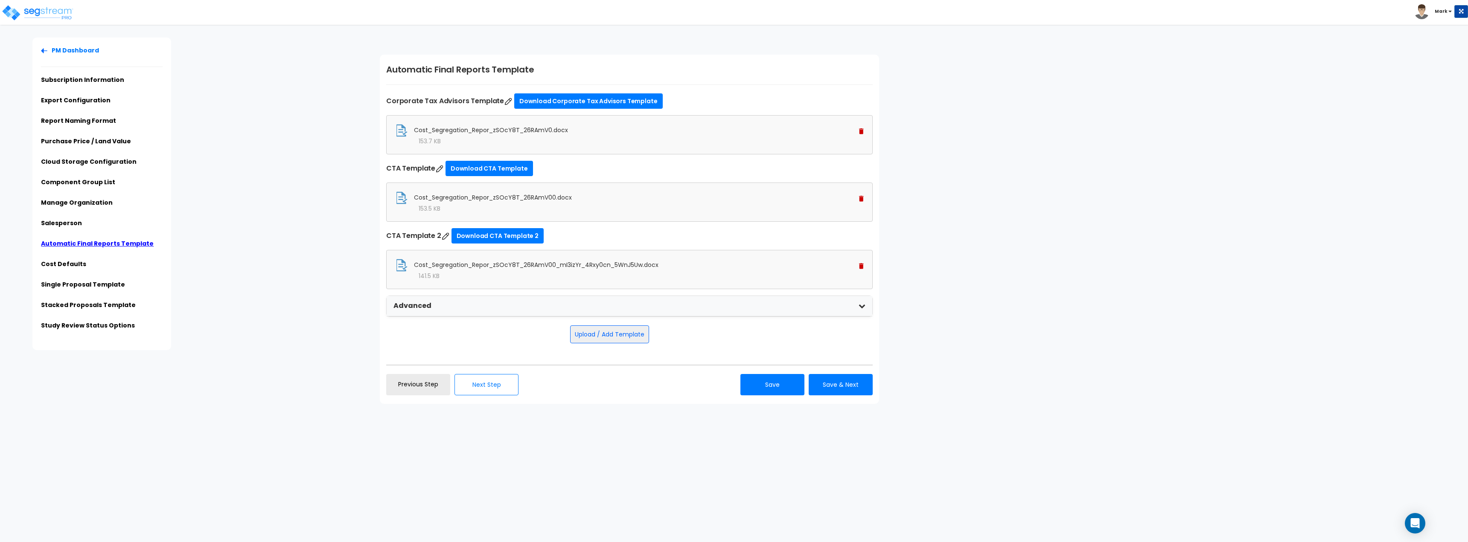
click at [71, 259] on ul "PM Dashboard Subscription Information Export Configuration Report Naming Format…" at bounding box center [102, 190] width 122 height 289
click at [70, 263] on link "Cost Defaults" at bounding box center [63, 264] width 45 height 9
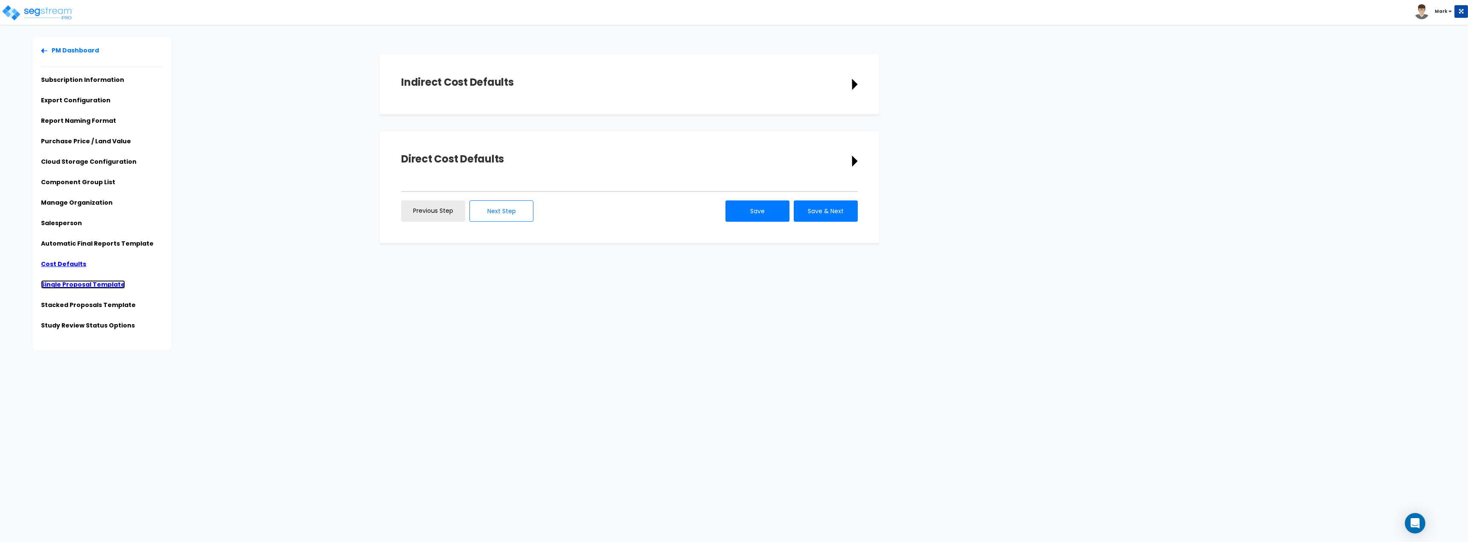
click at [75, 281] on link "Single Proposal Template" at bounding box center [83, 284] width 84 height 9
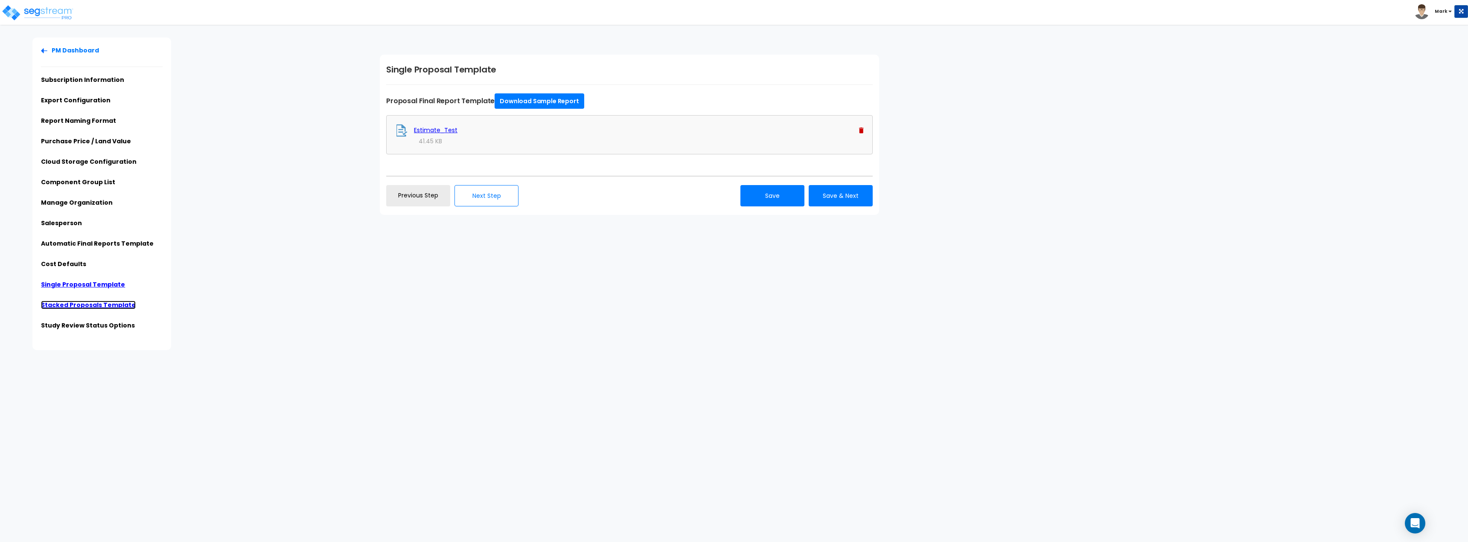
click at [97, 304] on link "Stacked Proposals Template" at bounding box center [88, 305] width 95 height 9
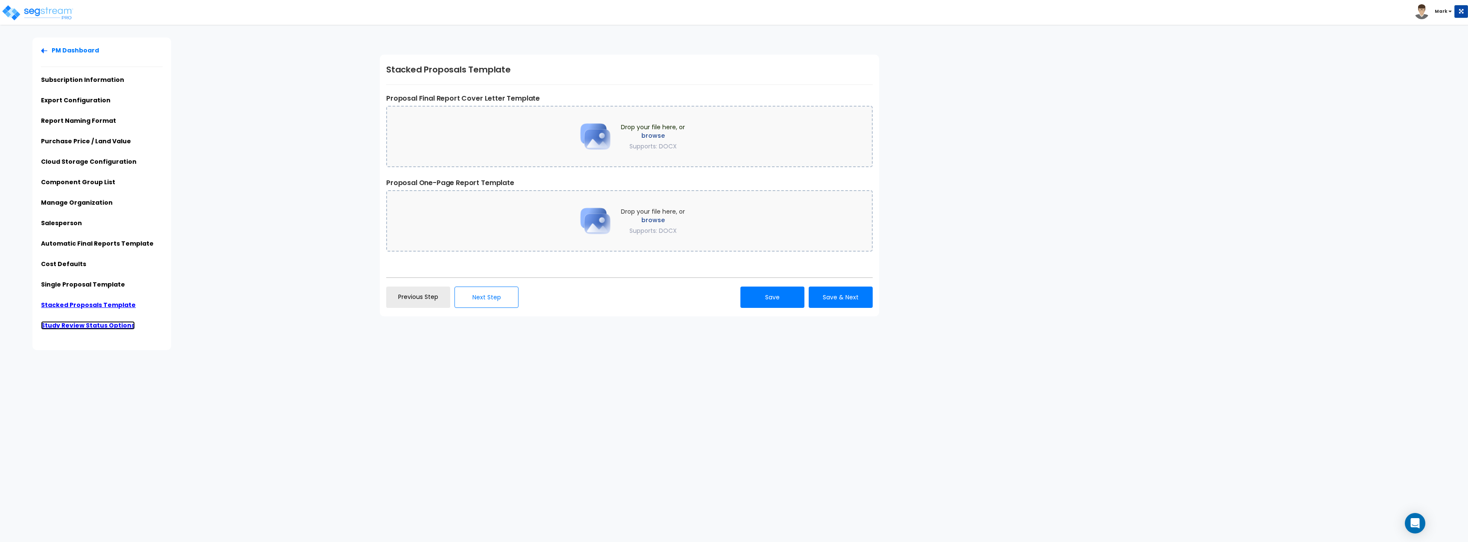
drag, startPoint x: 115, startPoint y: 323, endPoint x: 123, endPoint y: 329, distance: 9.8
click at [115, 324] on link "Study Review Status Options" at bounding box center [88, 325] width 94 height 9
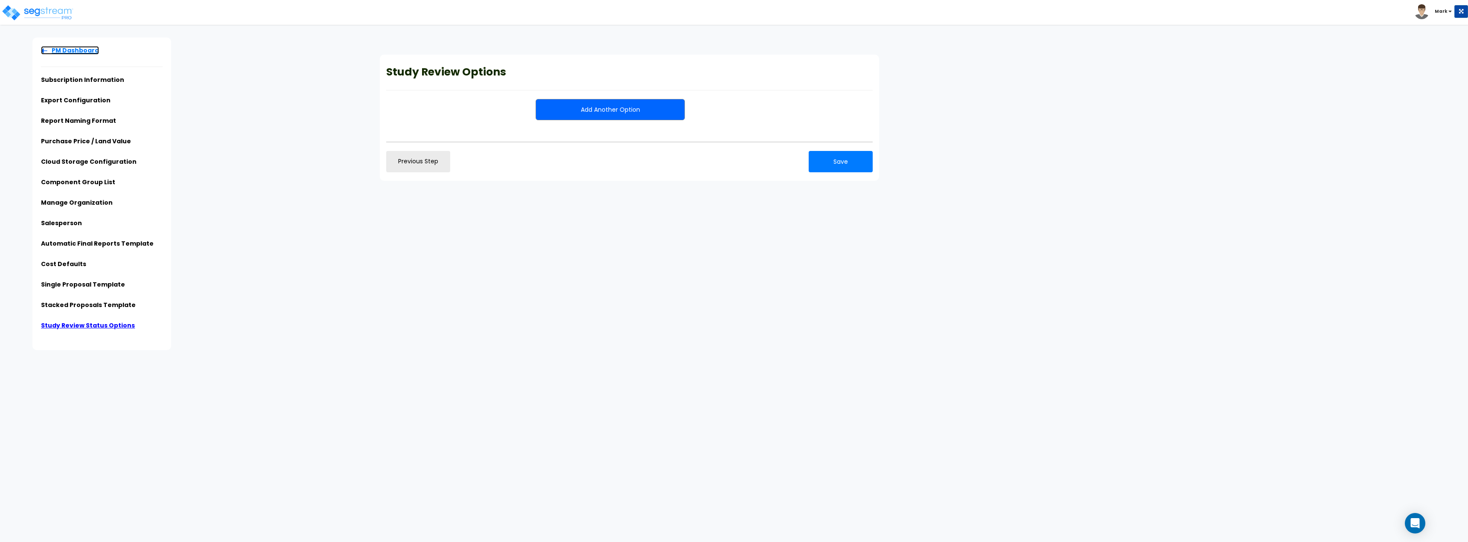
click at [58, 52] on link "PM Dashboard" at bounding box center [70, 50] width 58 height 9
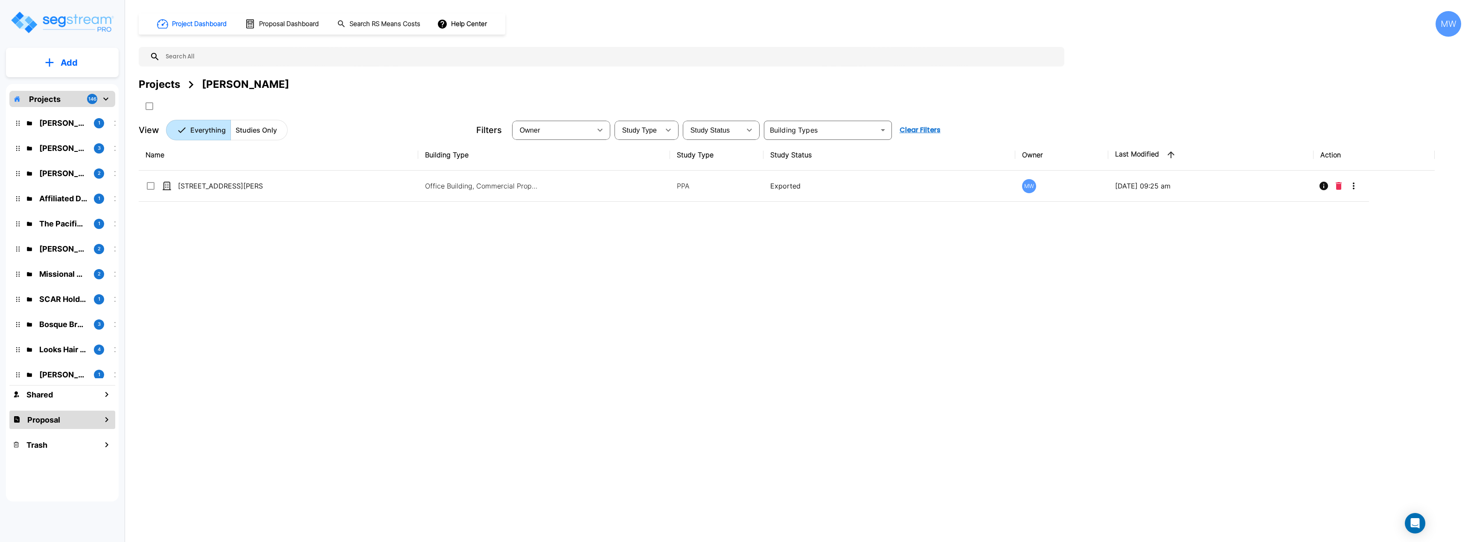
click at [102, 420] on icon "mailbox folders" at bounding box center [107, 420] width 10 height 10
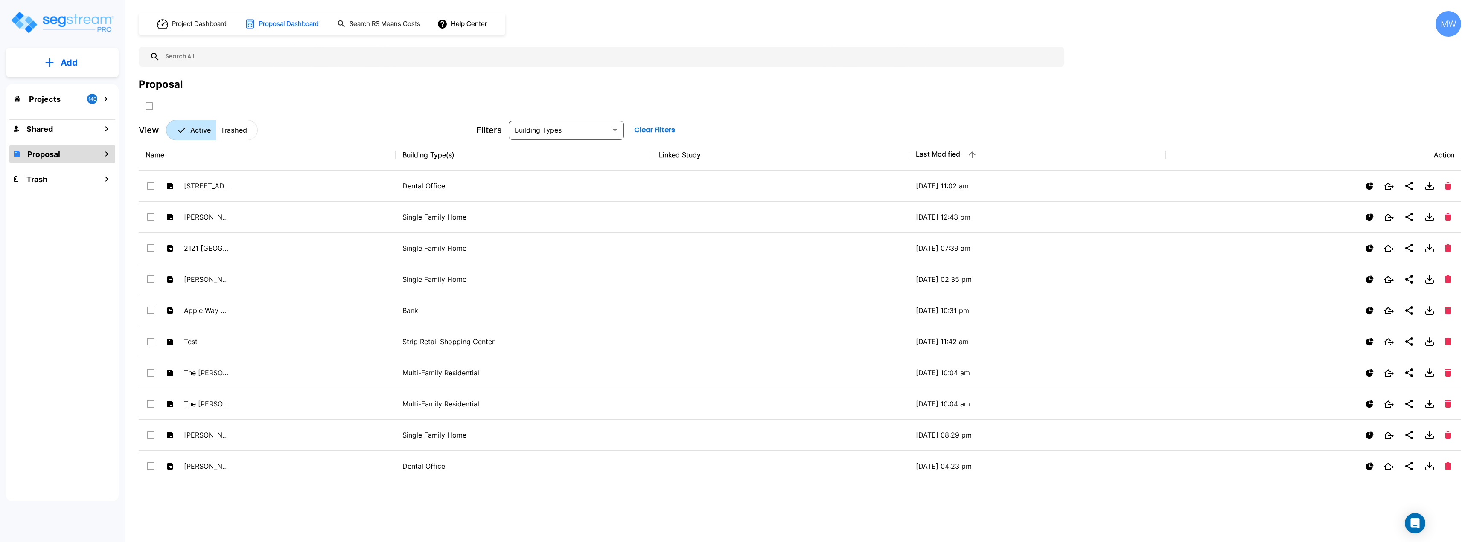
click at [49, 100] on p "Projects" at bounding box center [45, 99] width 32 height 12
